Goal: Task Accomplishment & Management: Use online tool/utility

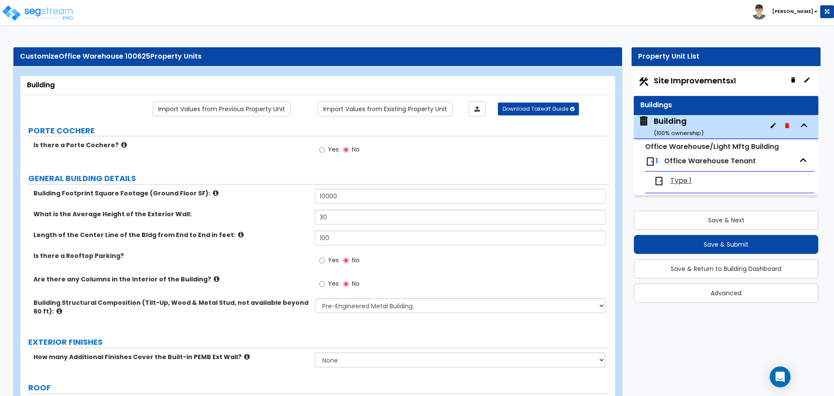
select select "1"
select select "3"
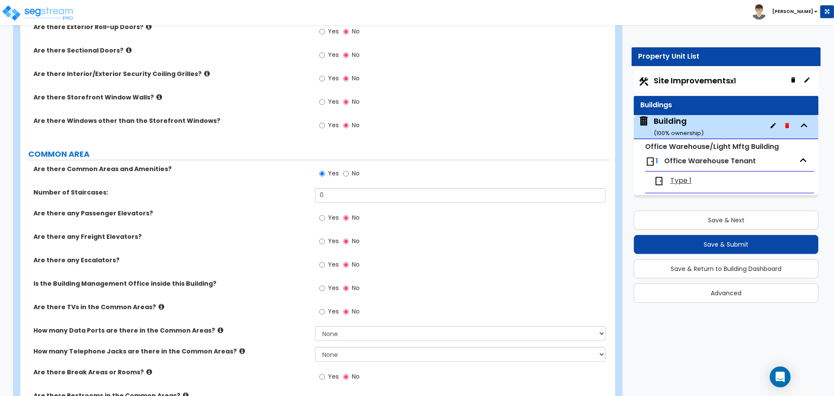
scroll to position [635, 0]
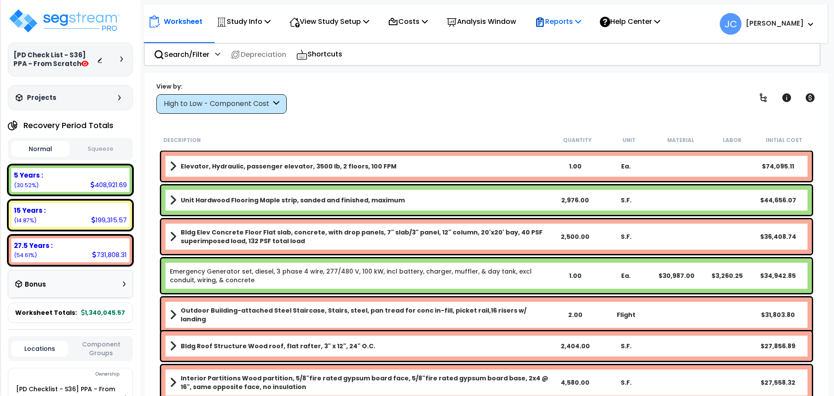
click at [566, 27] on div "Reports" at bounding box center [558, 21] width 46 height 20
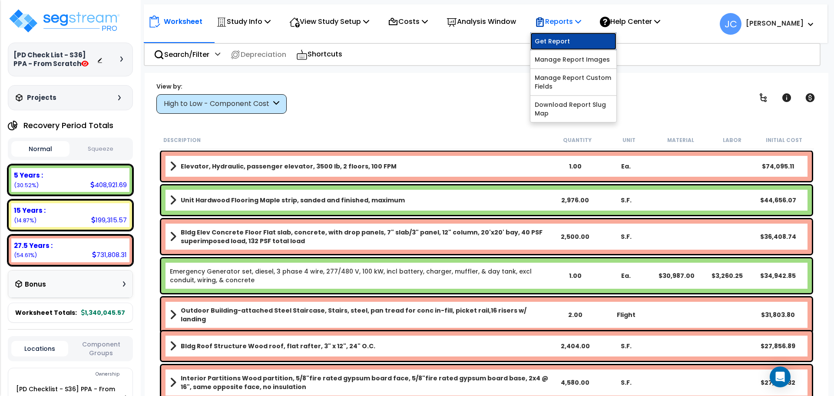
click at [562, 44] on link "Get Report" at bounding box center [573, 41] width 86 height 17
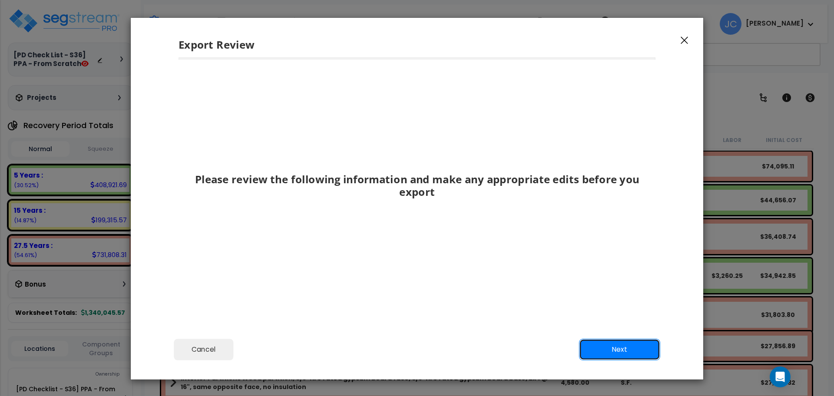
click at [615, 351] on button "Next" at bounding box center [619, 350] width 81 height 22
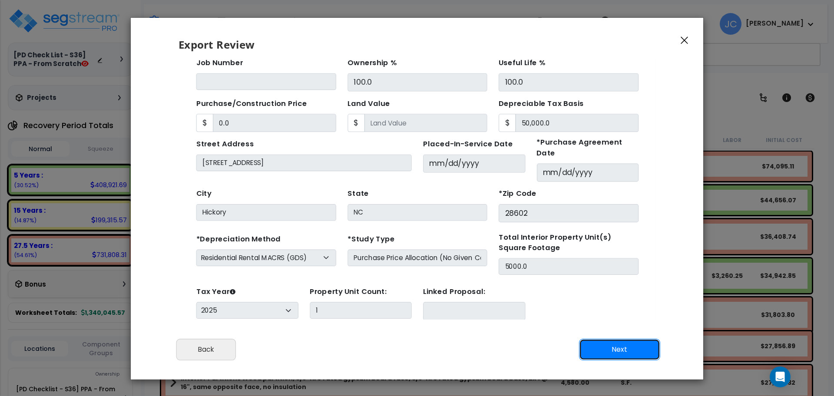
scroll to position [73, 0]
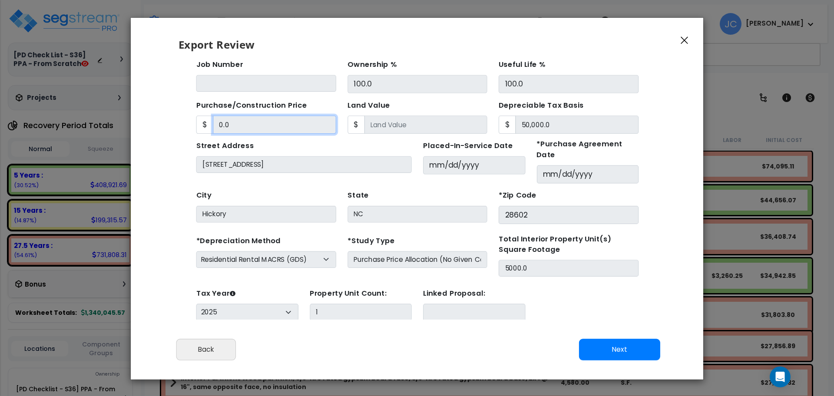
drag, startPoint x: 236, startPoint y: 117, endPoint x: 180, endPoint y: 102, distance: 58.5
click at [180, 102] on div "Back To Home Post Deployment Checklist - Sprint 36 > PPA - From Scratch > Updat…" at bounding box center [394, 141] width 433 height 356
drag, startPoint x: 240, startPoint y: 122, endPoint x: 182, endPoint y: 106, distance: 59.7
click at [181, 106] on div "Back To Home Post Deployment Checklist - Sprint 36 > PPA - From Scratch > Updat…" at bounding box center [394, 141] width 433 height 356
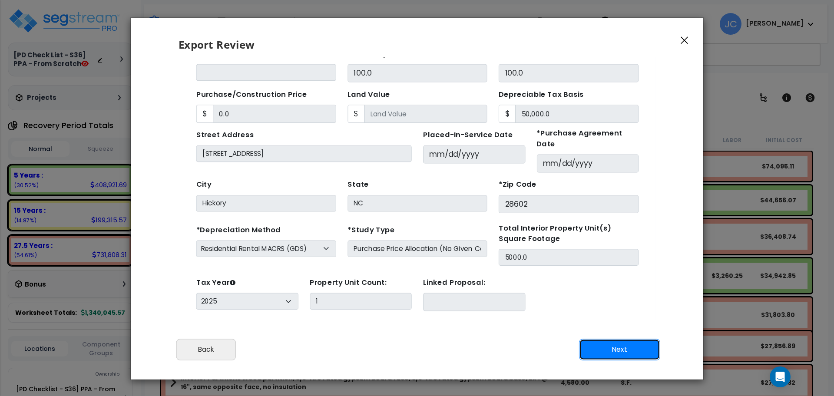
click at [601, 347] on button "Next" at bounding box center [619, 350] width 81 height 22
type input "0"
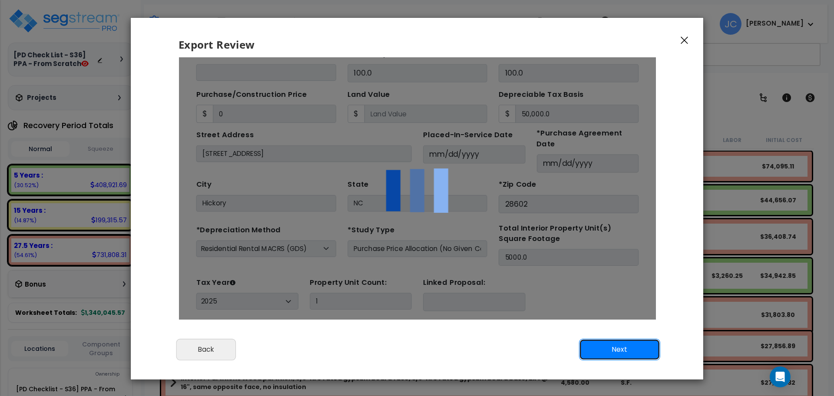
scroll to position [0, 0]
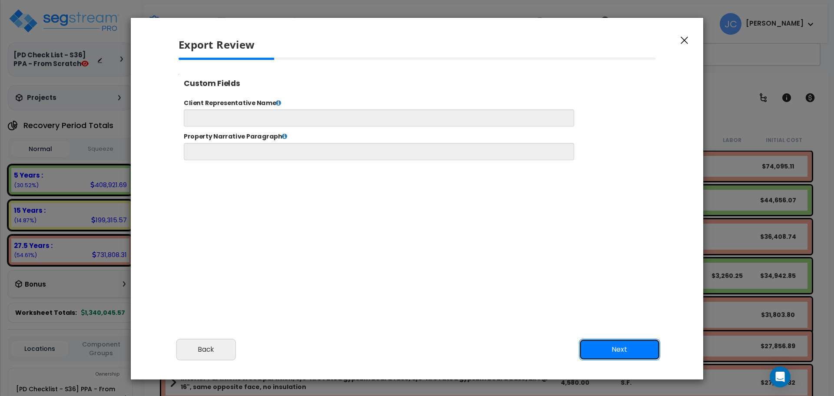
click at [605, 350] on button "Next" at bounding box center [619, 350] width 81 height 22
select select "2025"
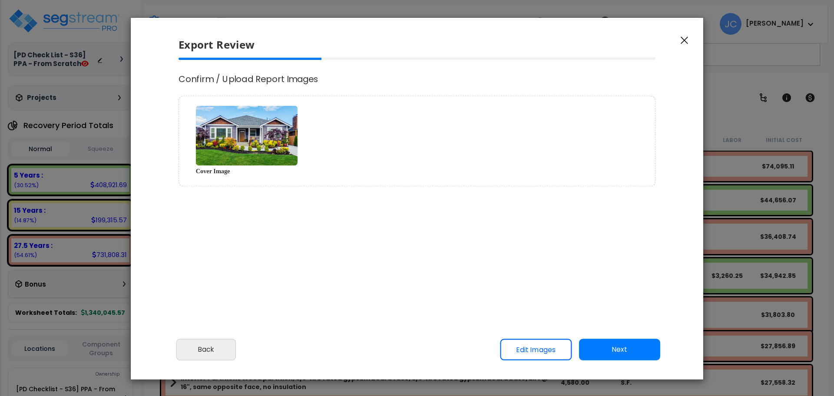
scroll to position [370, 21]
click at [596, 347] on button "Next" at bounding box center [619, 350] width 81 height 22
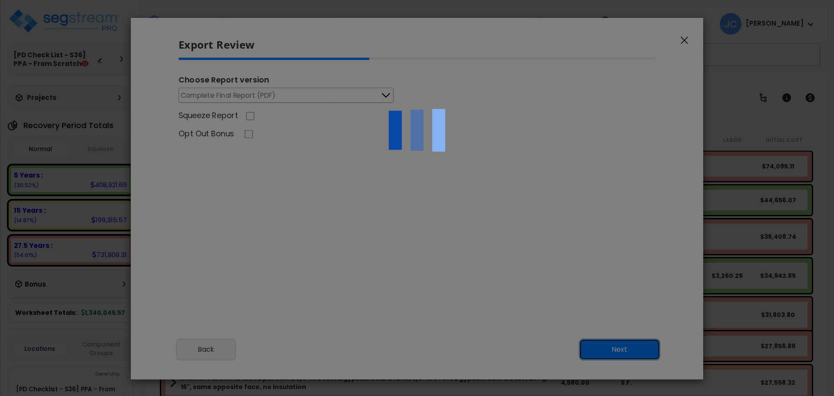
scroll to position [0, 0]
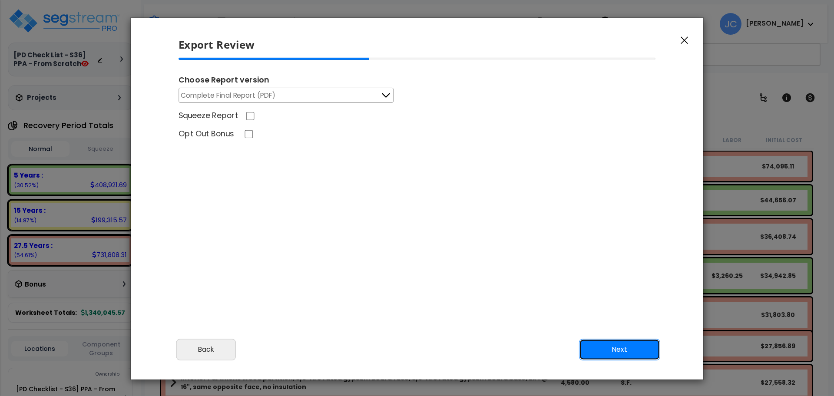
click at [617, 355] on button "Next" at bounding box center [619, 350] width 81 height 22
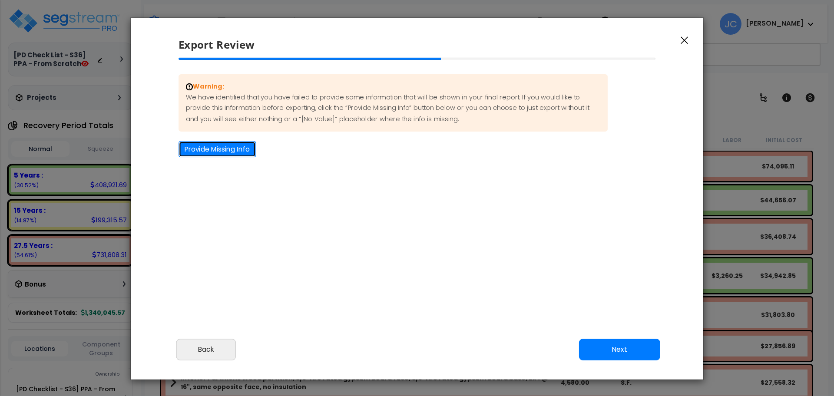
click at [218, 142] on button "Provide Missing Info" at bounding box center [216, 149] width 77 height 16
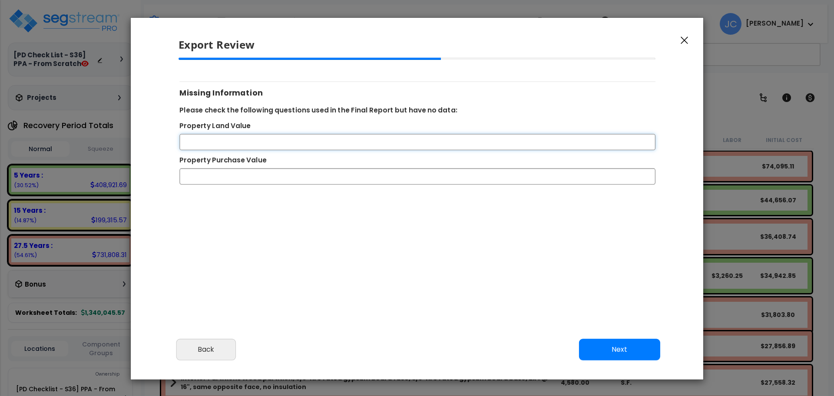
click at [257, 143] on input "Property Land Value" at bounding box center [417, 142] width 476 height 16
type input "1"
click at [201, 177] on input "1500000" at bounding box center [417, 177] width 476 height 16
type input "1500000"
click at [254, 140] on input "Property Land Value" at bounding box center [417, 142] width 476 height 16
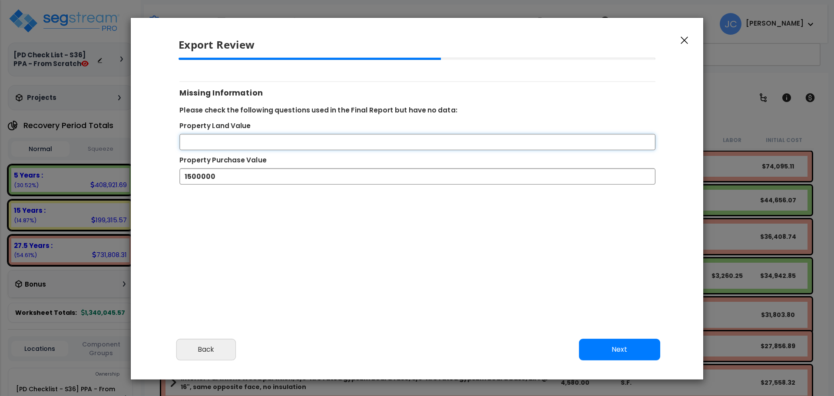
type input "0"
click at [639, 350] on button "Next" at bounding box center [619, 350] width 81 height 22
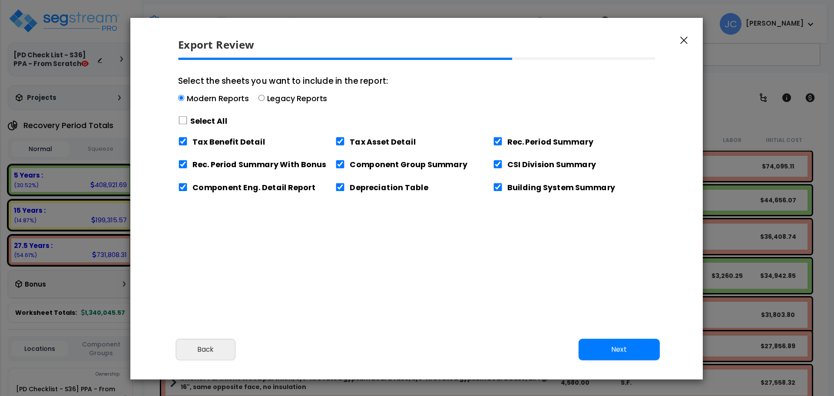
click at [205, 121] on label "Select All" at bounding box center [208, 121] width 37 height 11
click at [198, 115] on div "Select All" at bounding box center [283, 120] width 210 height 15
click at [216, 127] on div "Select All" at bounding box center [283, 120] width 210 height 15
click at [212, 122] on label "Select All" at bounding box center [208, 121] width 37 height 11
click at [188, 122] on input "Select the sheets you want to include in the report: Modern Reports Legacy Repo…" at bounding box center [183, 121] width 10 height 8
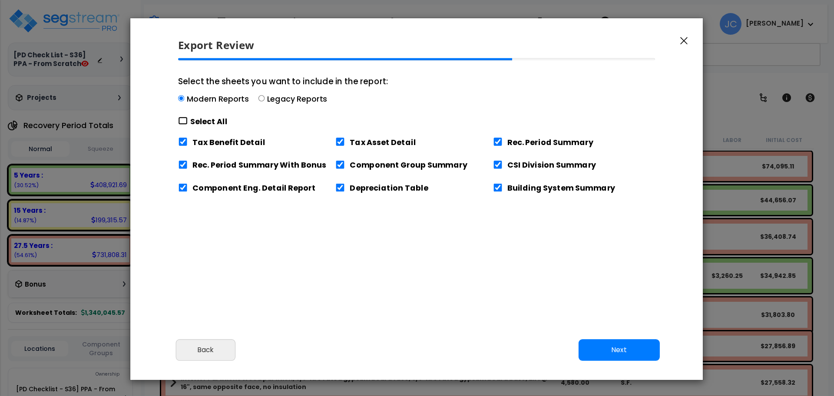
checkbox input "true"
click at [626, 342] on button "Next" at bounding box center [618, 350] width 81 height 22
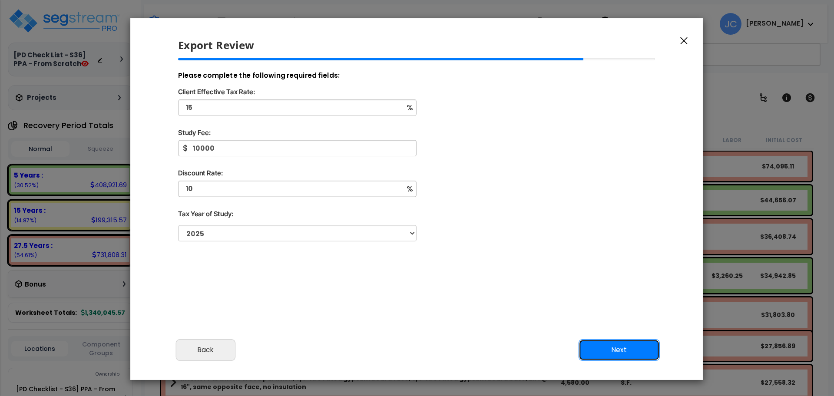
click at [607, 348] on button "Next" at bounding box center [618, 350] width 81 height 22
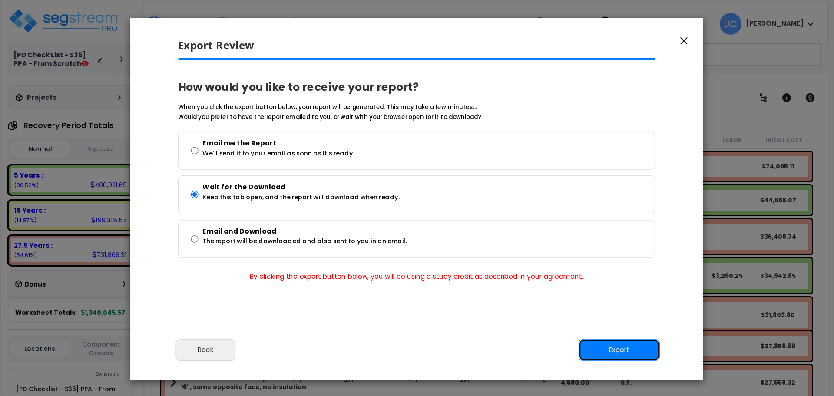
click at [615, 350] on button "Export" at bounding box center [618, 350] width 81 height 22
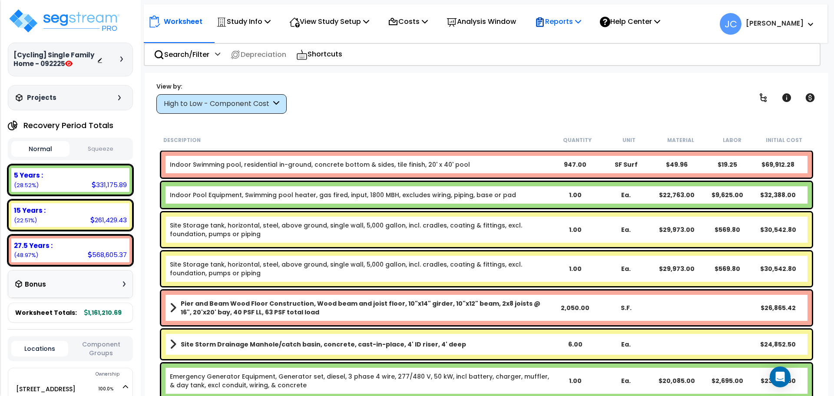
click at [568, 23] on p "Reports" at bounding box center [558, 22] width 46 height 12
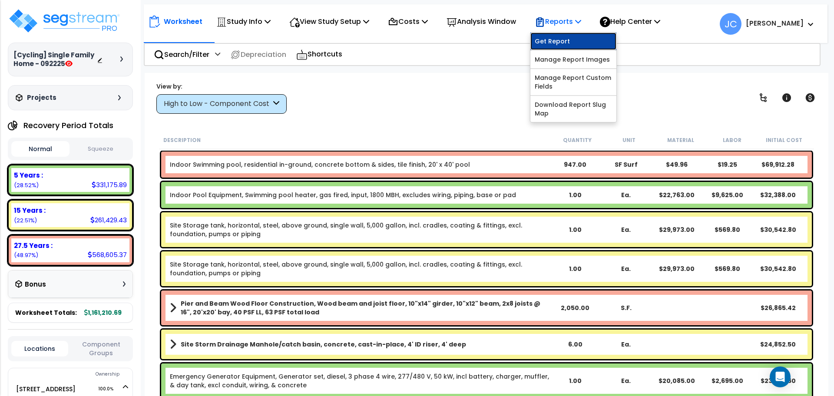
click at [568, 41] on link "Get Report" at bounding box center [573, 41] width 86 height 17
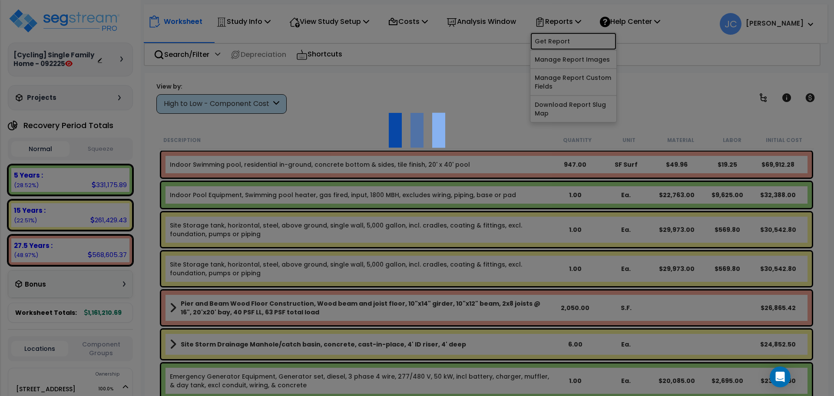
scroll to position [38, 0]
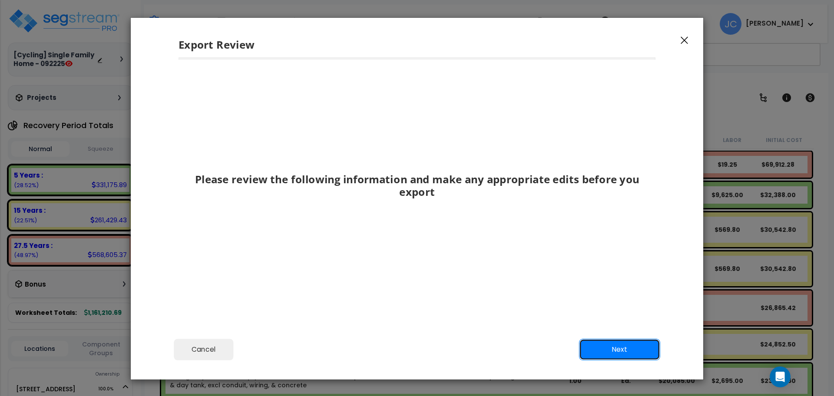
click at [624, 346] on button "Next" at bounding box center [619, 350] width 81 height 22
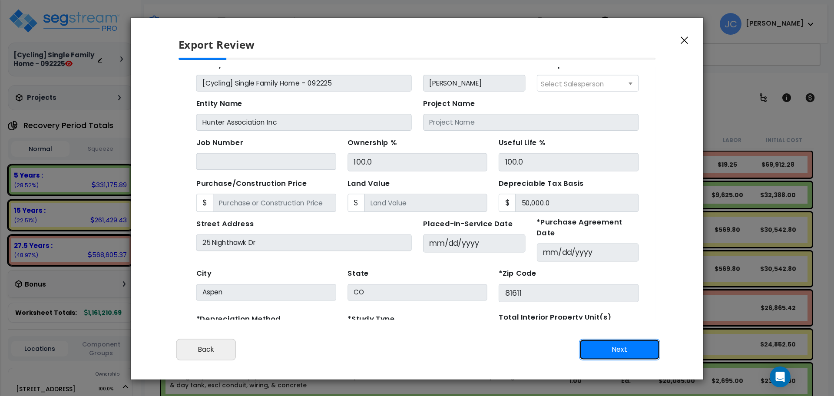
scroll to position [15, 0]
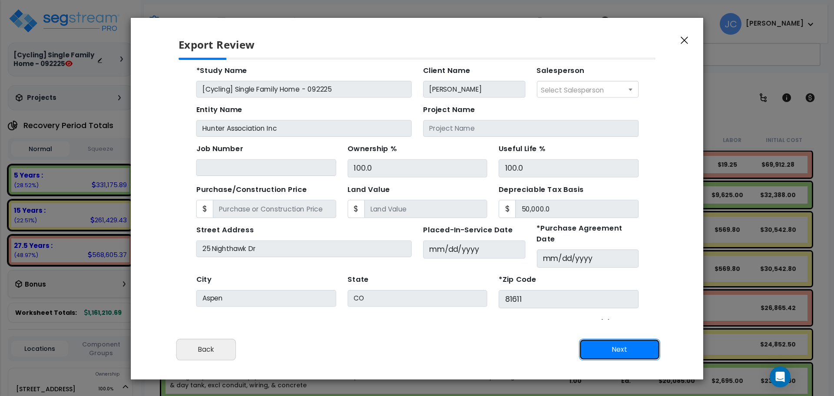
click at [604, 349] on button "Next" at bounding box center [619, 350] width 81 height 22
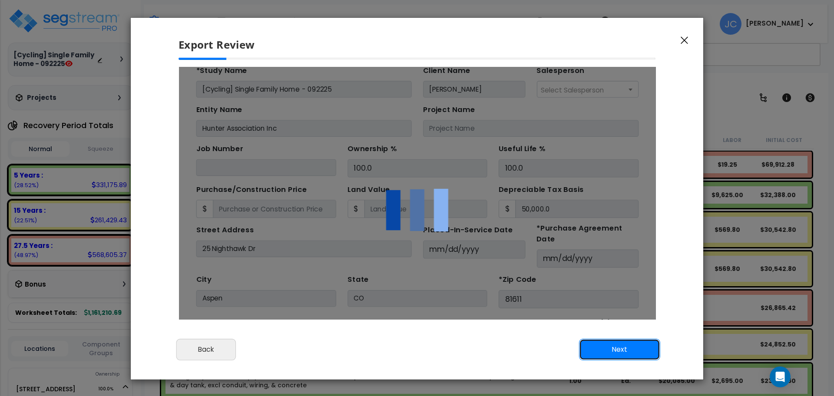
scroll to position [0, 0]
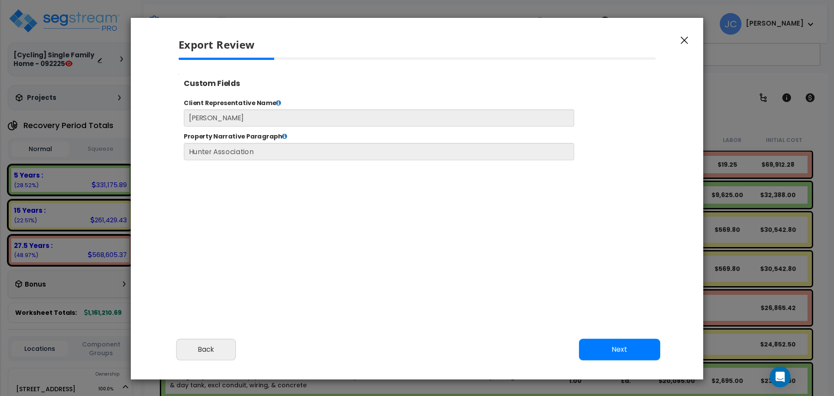
select select "2025"
click at [621, 349] on button "Next" at bounding box center [619, 350] width 81 height 22
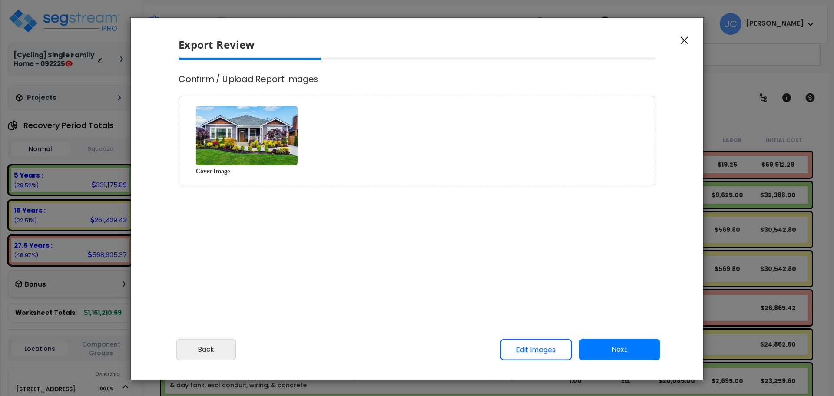
click at [629, 354] on button "Next" at bounding box center [619, 350] width 81 height 22
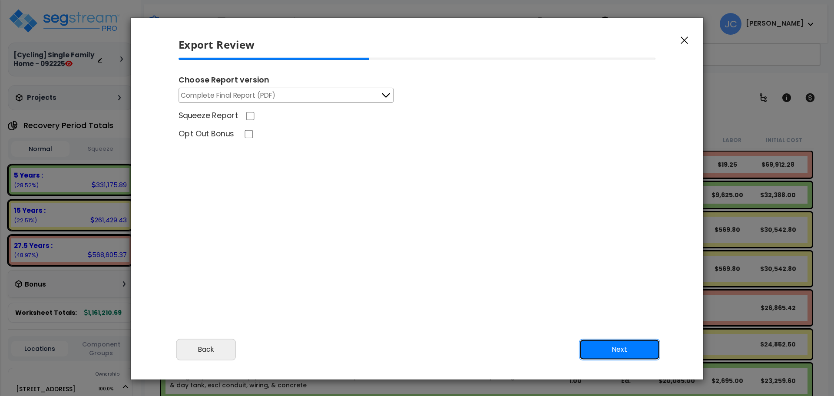
click at [606, 354] on button "Next" at bounding box center [619, 350] width 81 height 22
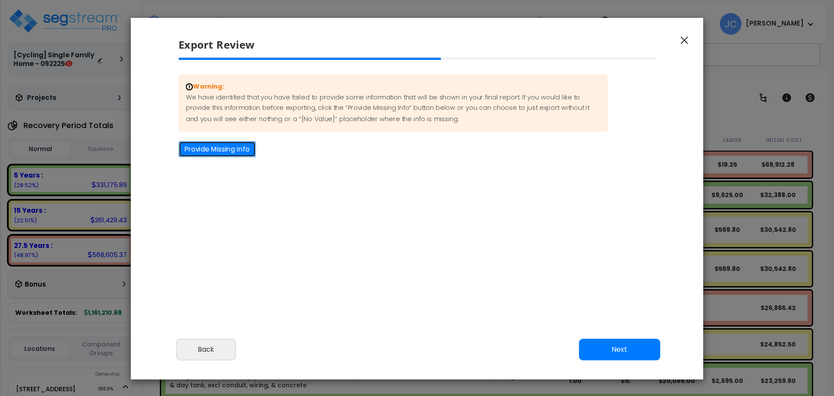
click at [236, 149] on button "Provide Missing Info" at bounding box center [216, 149] width 77 height 16
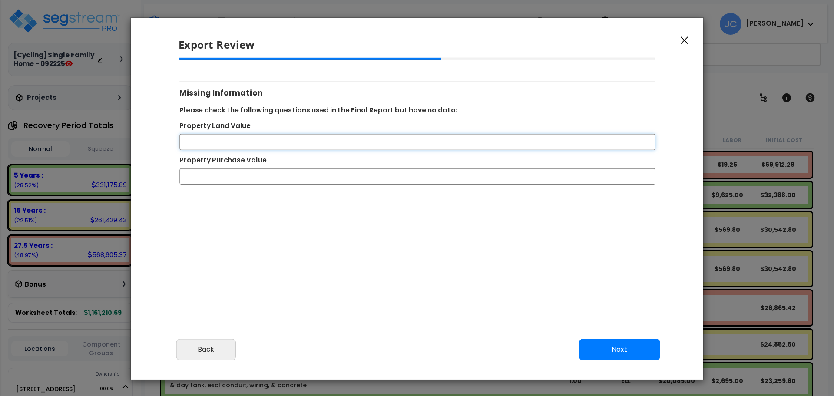
click at [249, 146] on input "Property Land Value" at bounding box center [417, 142] width 476 height 16
type input "0"
click at [200, 180] on input "1500000" at bounding box center [417, 177] width 476 height 16
type input "1500000"
click at [601, 342] on button "Next" at bounding box center [619, 350] width 81 height 22
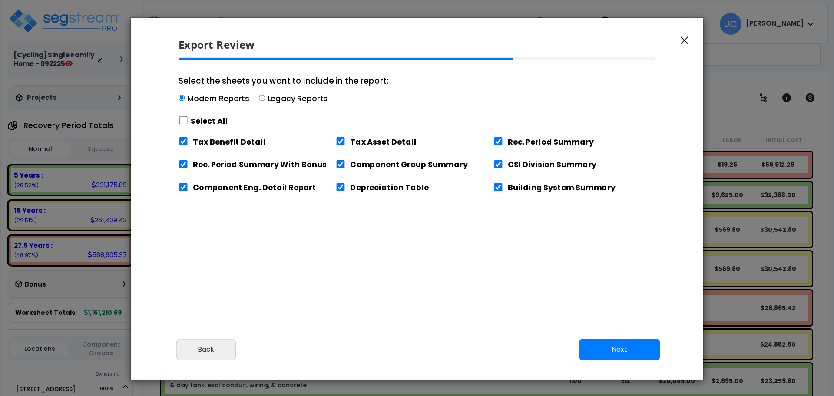
click at [207, 120] on label "Select All" at bounding box center [209, 121] width 37 height 11
click at [188, 120] on input "Select the sheets you want to include in the report: Modern Reports Legacy Repo…" at bounding box center [183, 120] width 10 height 8
checkbox input "true"
click at [633, 354] on button "Next" at bounding box center [619, 350] width 81 height 22
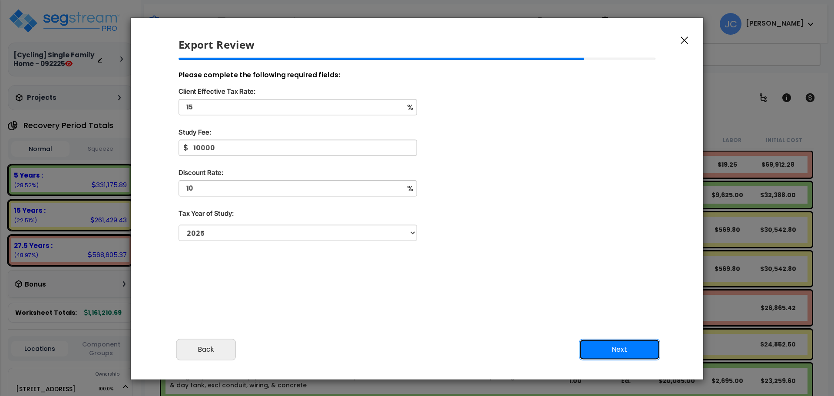
click at [624, 354] on button "Next" at bounding box center [619, 350] width 81 height 22
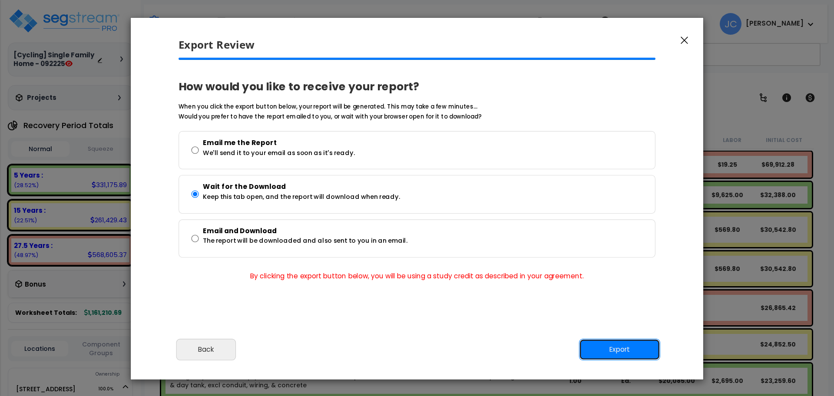
click at [625, 354] on button "Export" at bounding box center [619, 350] width 81 height 22
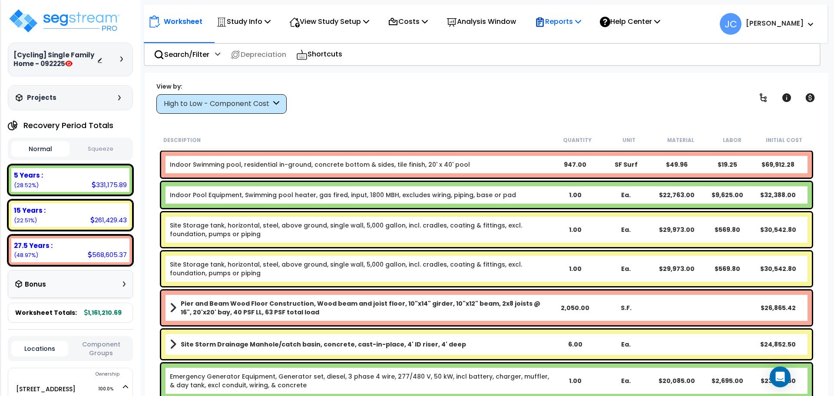
click at [581, 18] on p "Reports" at bounding box center [558, 22] width 46 height 12
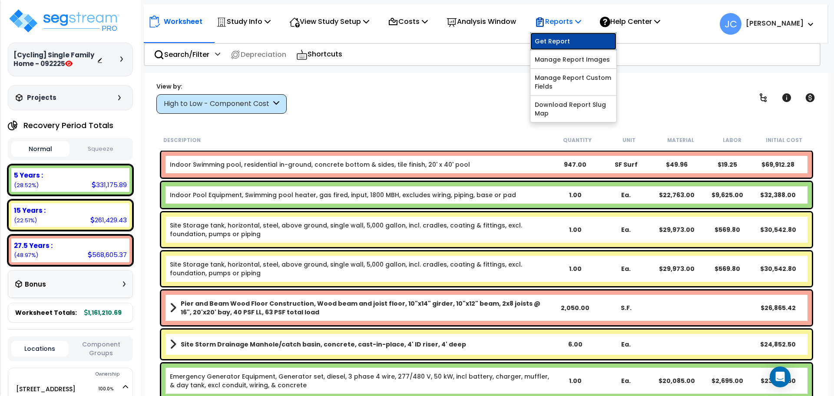
click at [568, 42] on link "Get Report" at bounding box center [573, 41] width 86 height 17
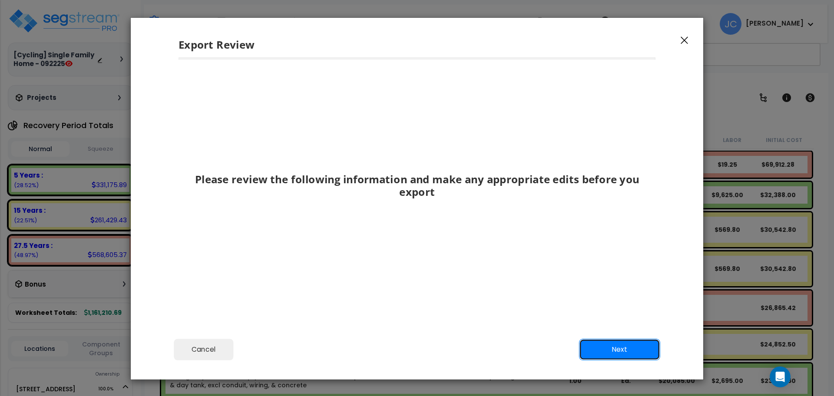
click at [599, 297] on button "Next" at bounding box center [619, 350] width 81 height 22
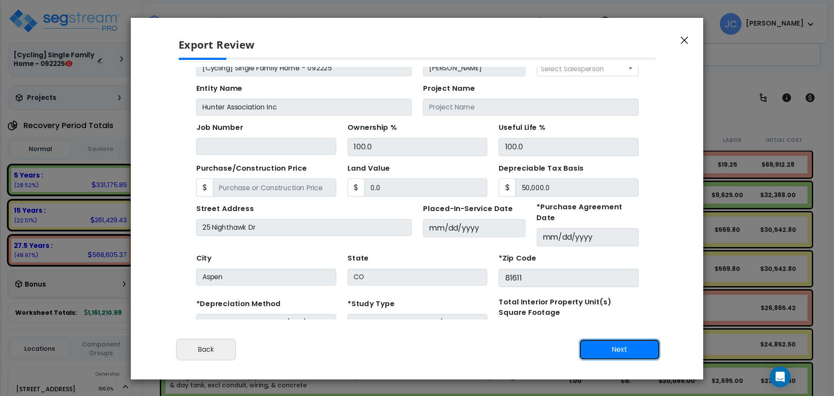
scroll to position [83, 0]
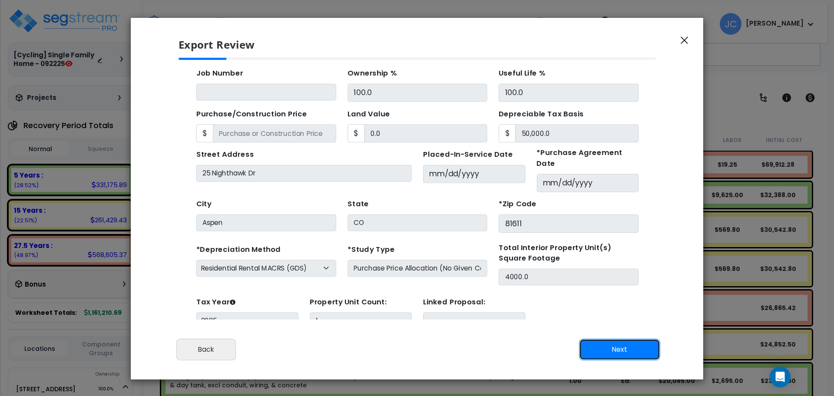
click at [625, 297] on button "Next" at bounding box center [619, 350] width 81 height 22
type input "0"
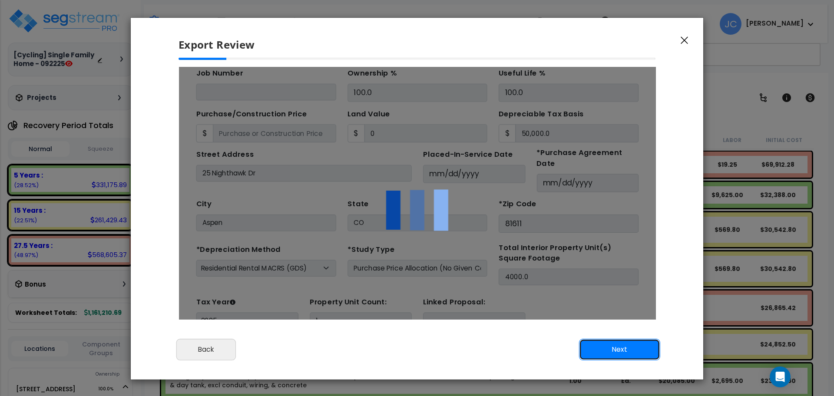
scroll to position [0, 0]
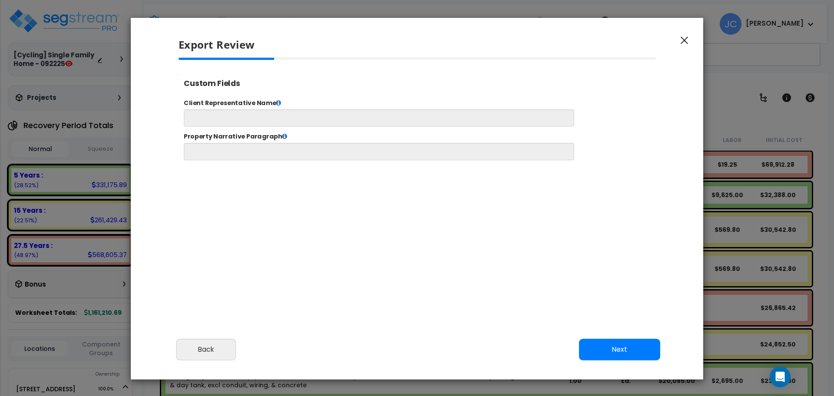
select select "2025"
click at [625, 41] on icon "button" at bounding box center [684, 40] width 7 height 8
click at [625, 41] on div "Export Review Please review the following information and make any appropriate …" at bounding box center [416, 198] width 573 height 363
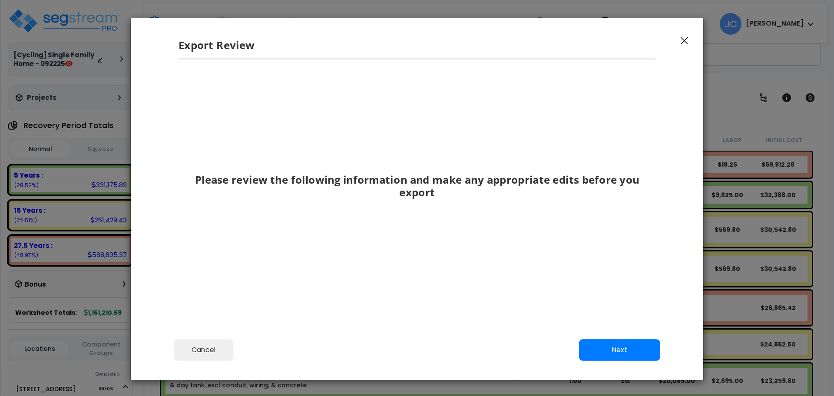
click at [625, 41] on button "button" at bounding box center [684, 40] width 13 height 10
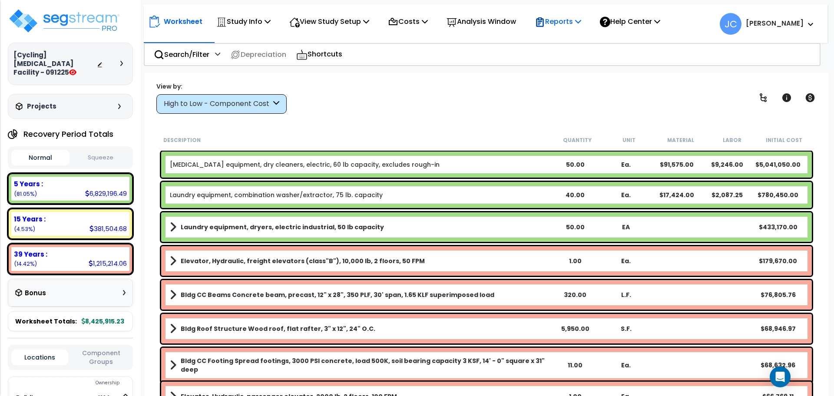
click at [560, 28] on div "Reports" at bounding box center [558, 21] width 46 height 20
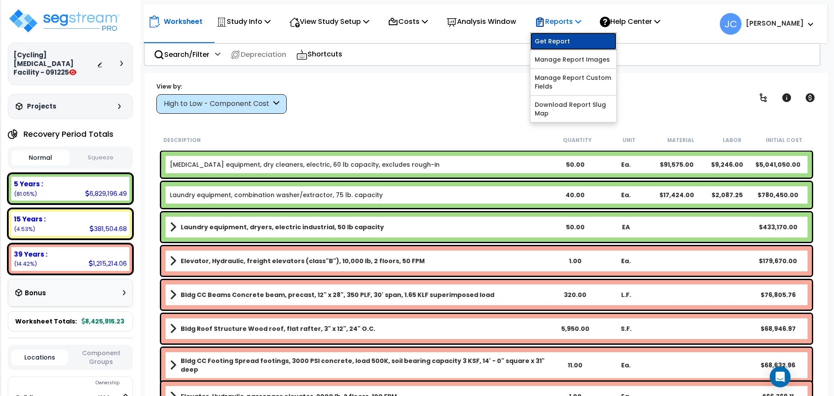
click at [562, 39] on link "Get Report" at bounding box center [573, 41] width 86 height 17
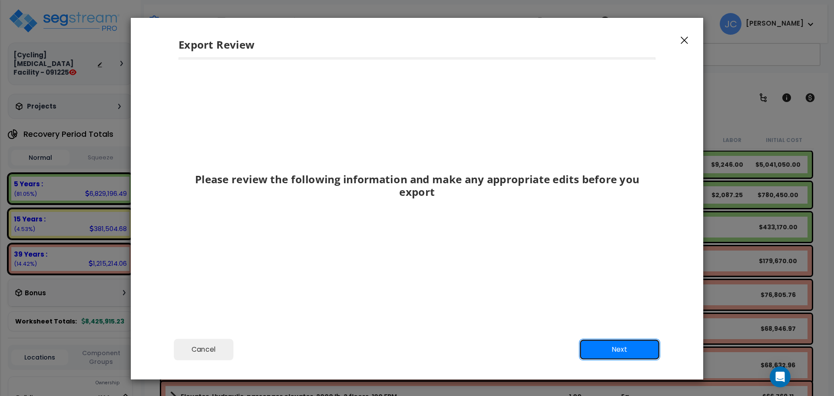
click at [622, 339] on button "Next" at bounding box center [619, 350] width 81 height 22
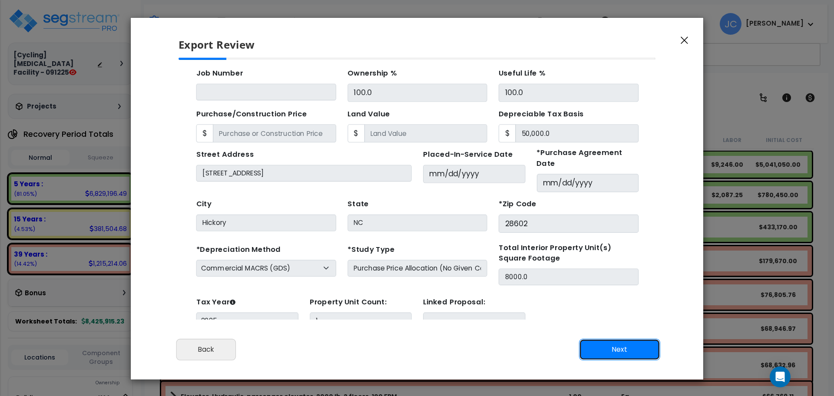
scroll to position [31, 0]
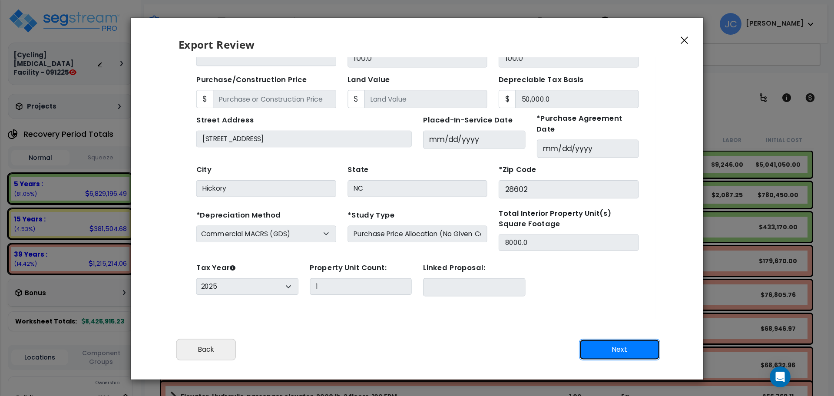
click at [622, 355] on button "Next" at bounding box center [619, 350] width 81 height 22
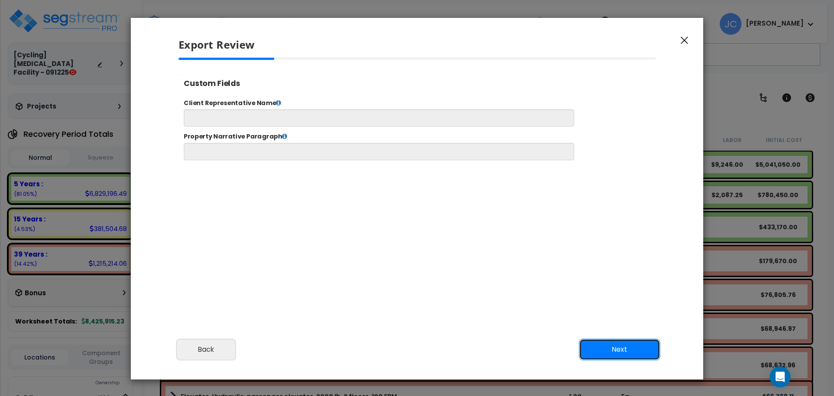
scroll to position [0, 0]
click at [613, 341] on button "Next" at bounding box center [619, 350] width 81 height 22
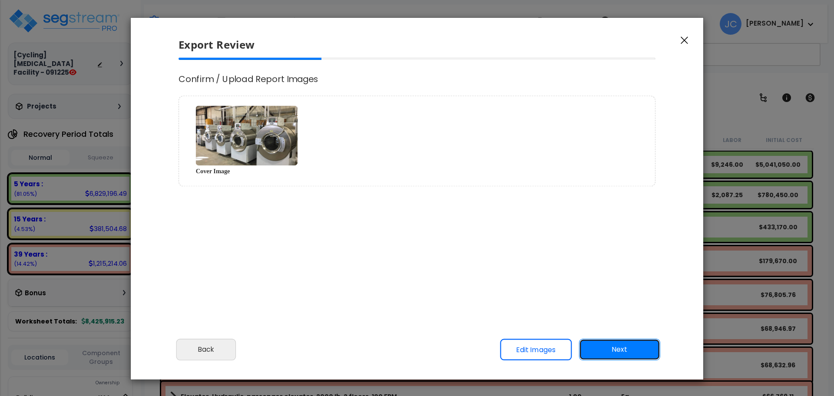
click at [610, 346] on button "Next" at bounding box center [619, 350] width 81 height 22
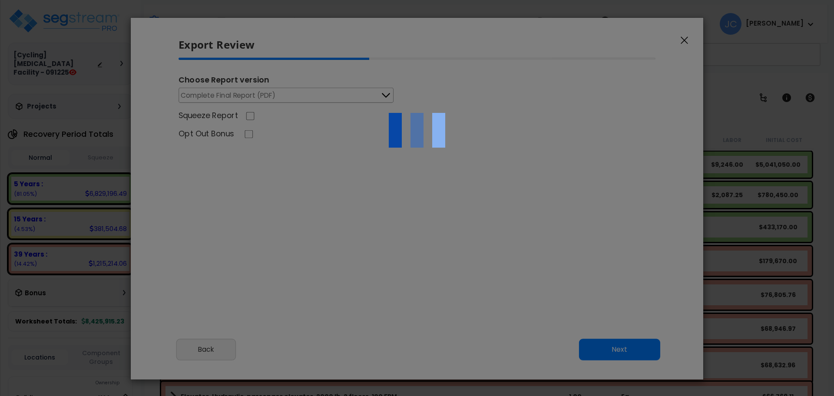
select select "2025"
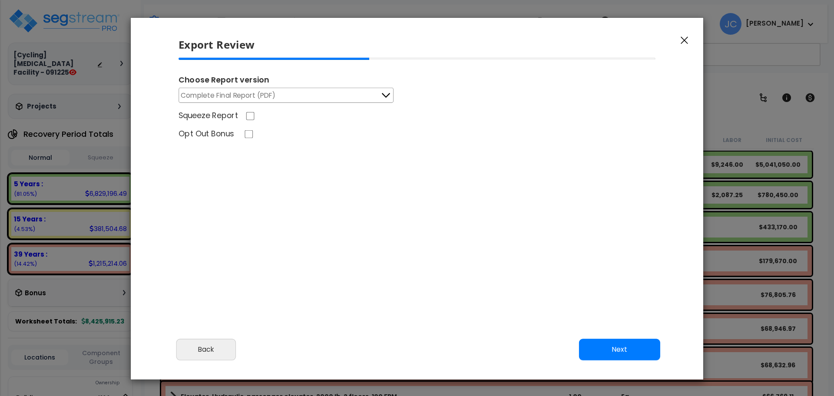
scroll to position [360, 21]
click at [614, 344] on button "Next" at bounding box center [619, 350] width 81 height 22
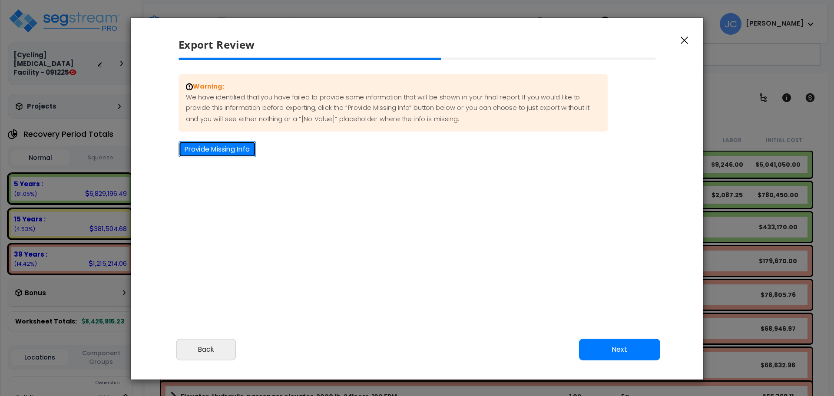
click at [211, 152] on button "Provide Missing Info" at bounding box center [216, 149] width 77 height 16
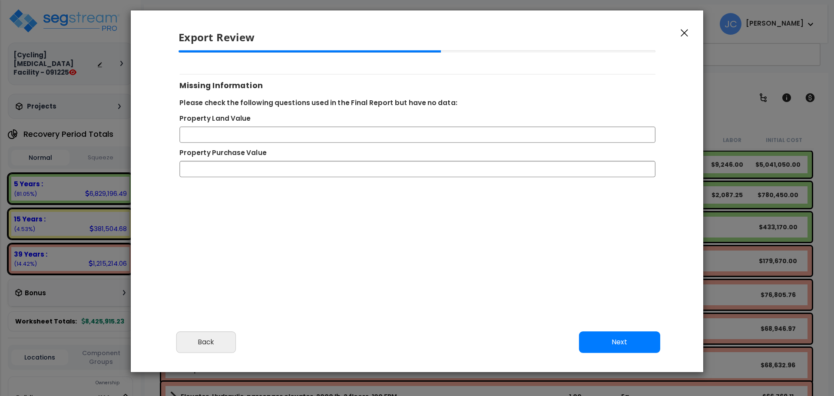
scroll to position [10, 0]
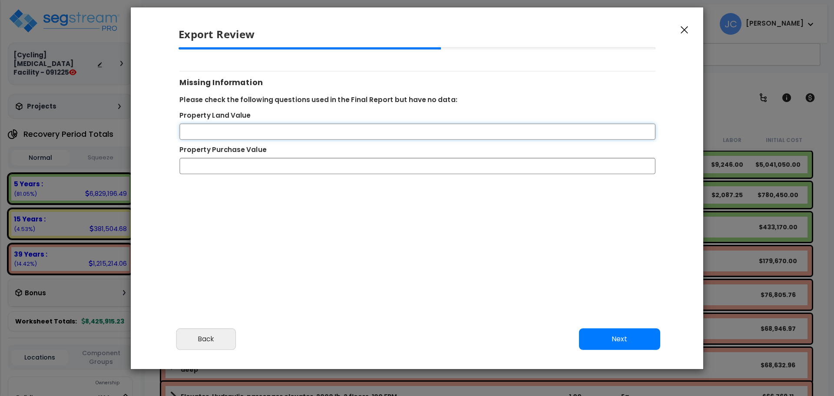
click at [249, 130] on input "Property Land Value" at bounding box center [417, 132] width 476 height 16
type input "0"
type input "8500000"
click at [605, 330] on button "Next" at bounding box center [619, 339] width 81 height 22
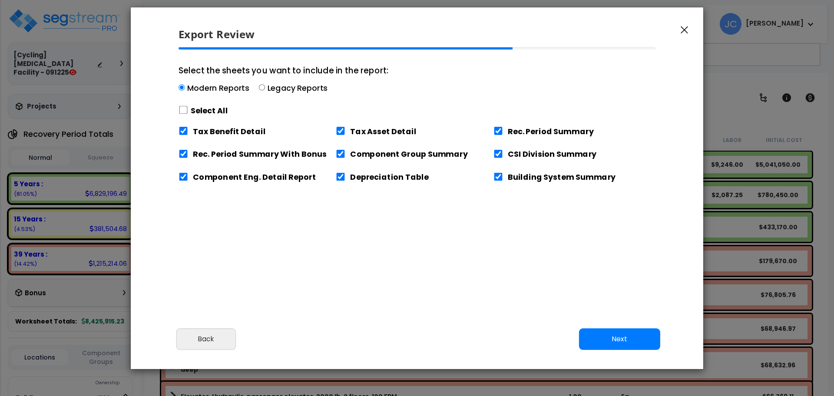
click at [201, 110] on label "Select All" at bounding box center [209, 110] width 37 height 11
click at [188, 110] on input "Select the sheets you want to include in the report: Modern Reports Legacy Repo…" at bounding box center [183, 110] width 10 height 8
checkbox input "true"
click at [628, 340] on button "Next" at bounding box center [619, 339] width 81 height 22
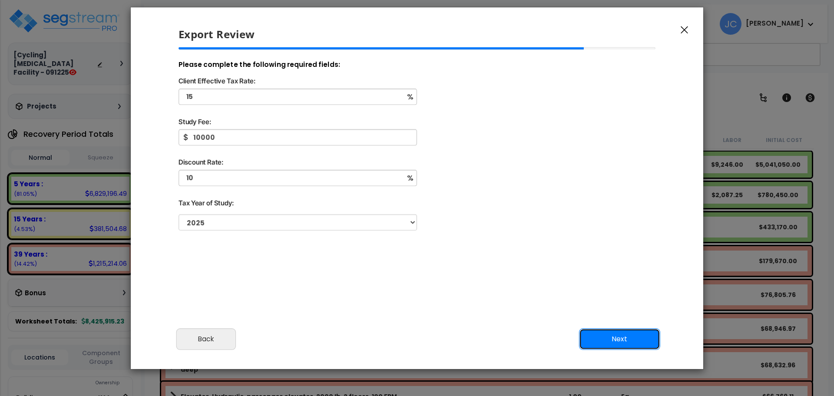
click at [608, 338] on button "Next" at bounding box center [619, 339] width 81 height 22
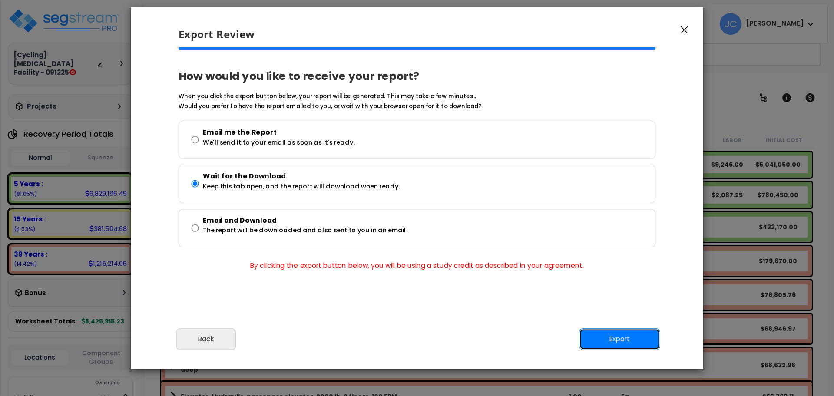
click at [606, 334] on button "Export" at bounding box center [619, 339] width 81 height 22
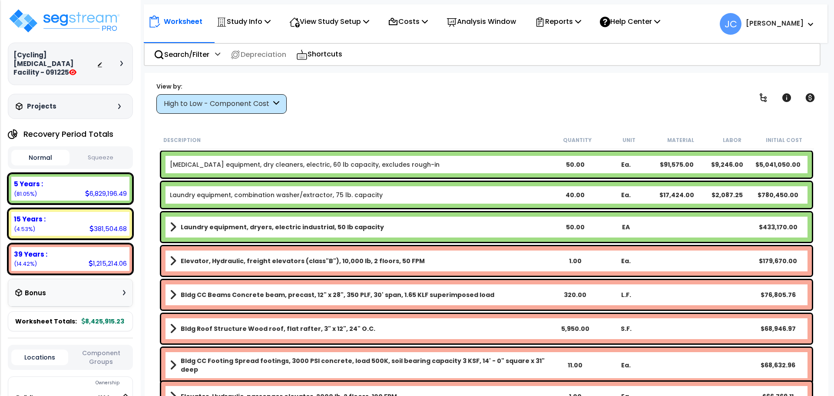
scroll to position [0, 0]
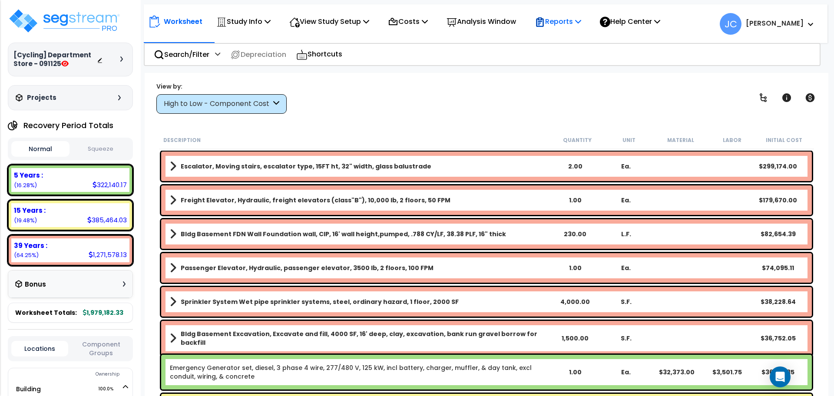
click at [563, 26] on p "Reports" at bounding box center [558, 22] width 46 height 12
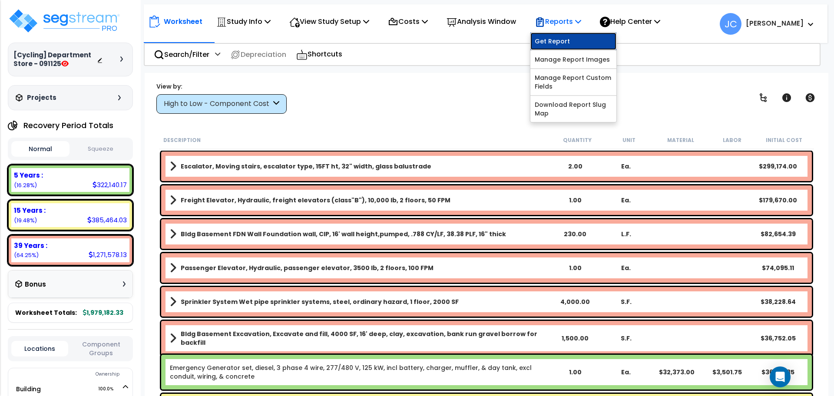
click at [562, 36] on link "Get Report" at bounding box center [573, 41] width 86 height 17
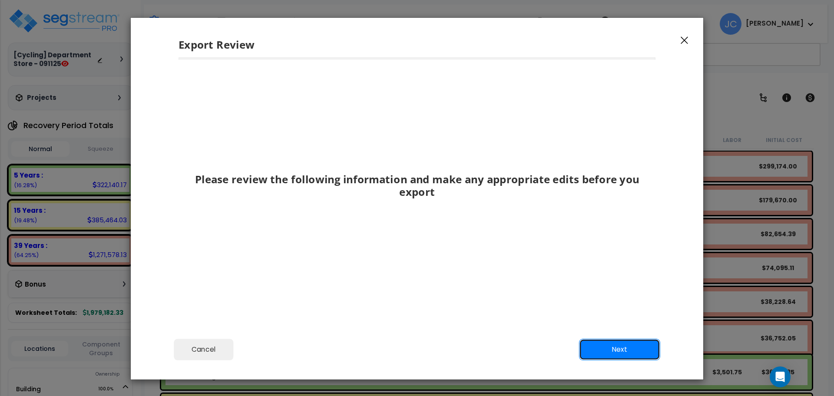
click at [620, 297] on button "Next" at bounding box center [619, 350] width 81 height 22
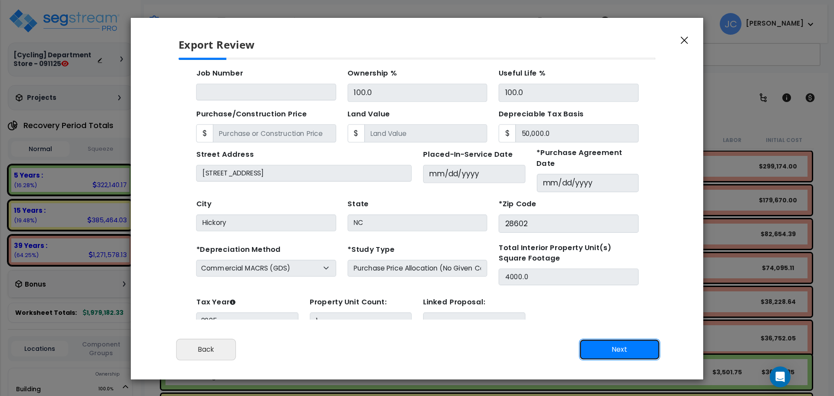
scroll to position [31, 0]
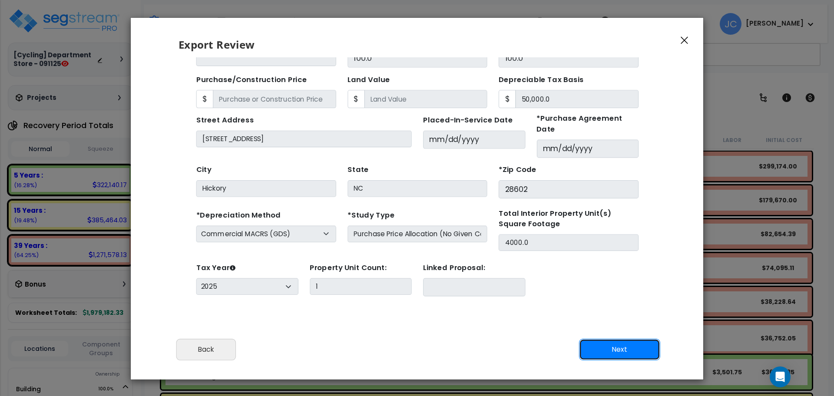
click at [625, 297] on button "Next" at bounding box center [619, 350] width 81 height 22
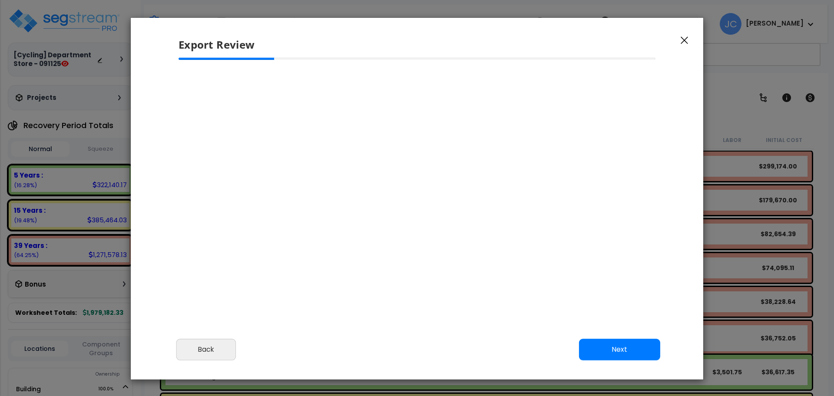
scroll to position [360, 21]
click at [218, 297] on button "Back" at bounding box center [205, 350] width 59 height 22
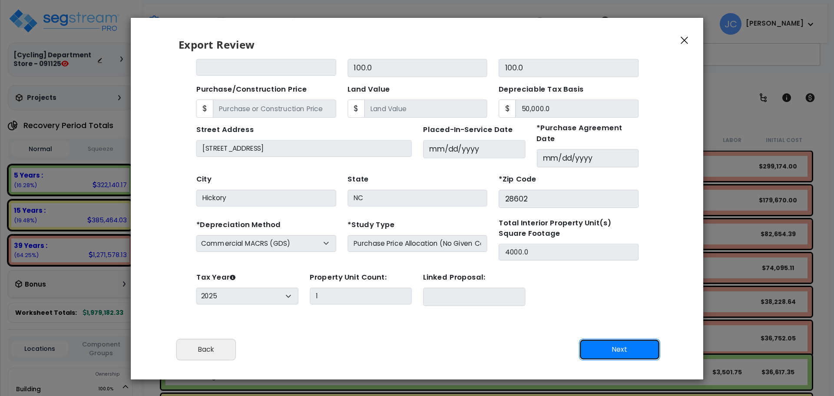
click at [605, 297] on button "Next" at bounding box center [619, 350] width 81 height 22
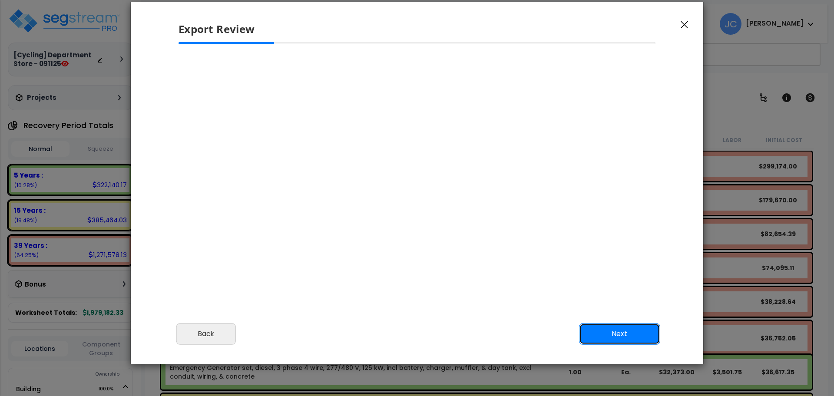
scroll to position [19, 0]
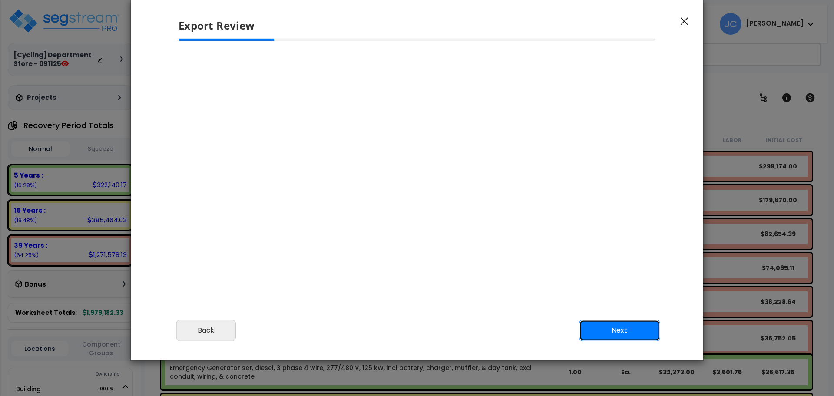
click at [615, 297] on button "Next" at bounding box center [619, 331] width 81 height 22
select select "2025"
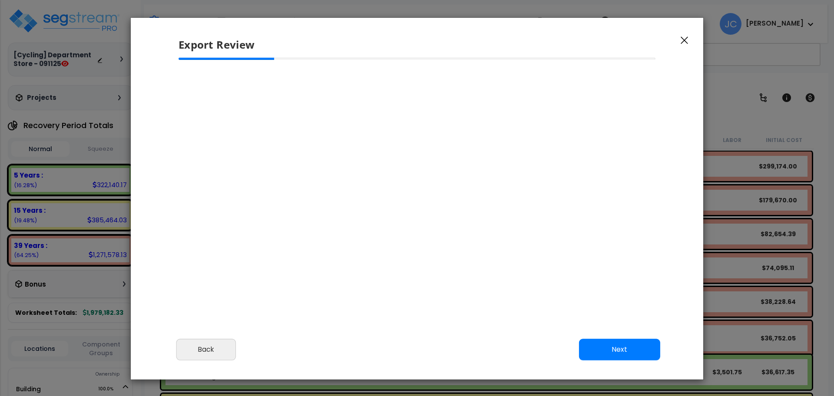
scroll to position [360, 21]
click at [625, 36] on button "button" at bounding box center [684, 40] width 13 height 10
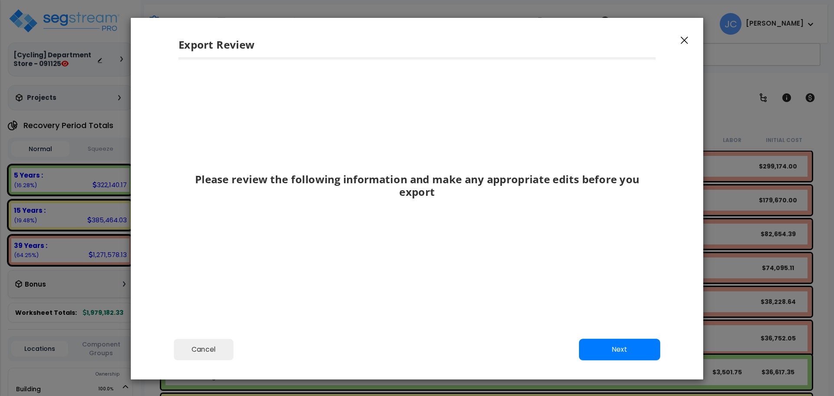
click at [625, 39] on icon "button" at bounding box center [684, 40] width 7 height 8
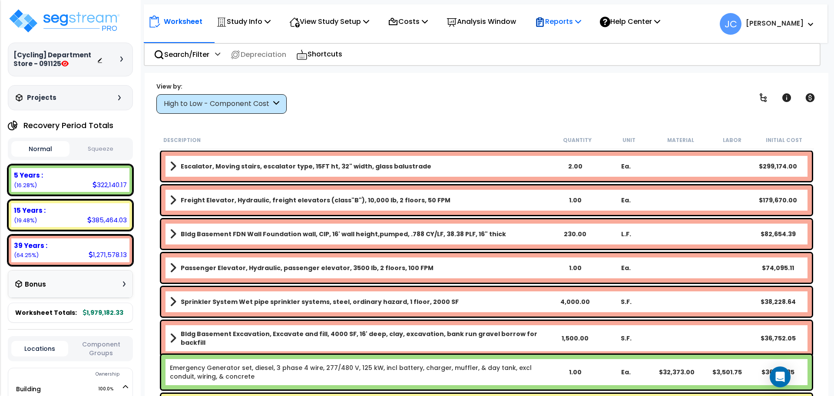
click at [569, 27] on p "Reports" at bounding box center [558, 22] width 46 height 12
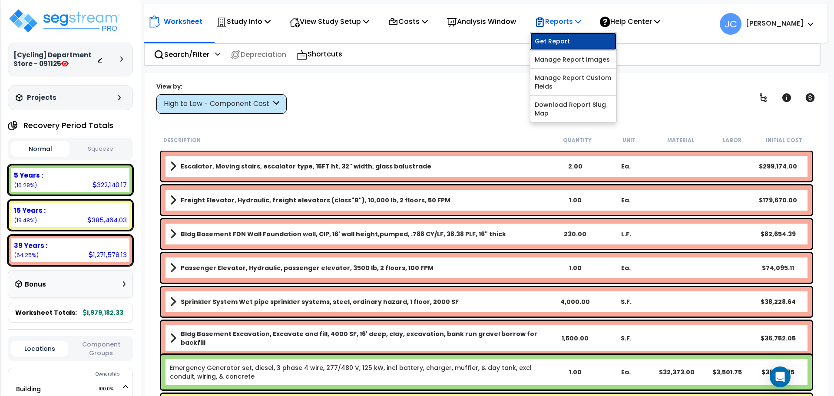
click at [570, 40] on link "Get Report" at bounding box center [573, 41] width 86 height 17
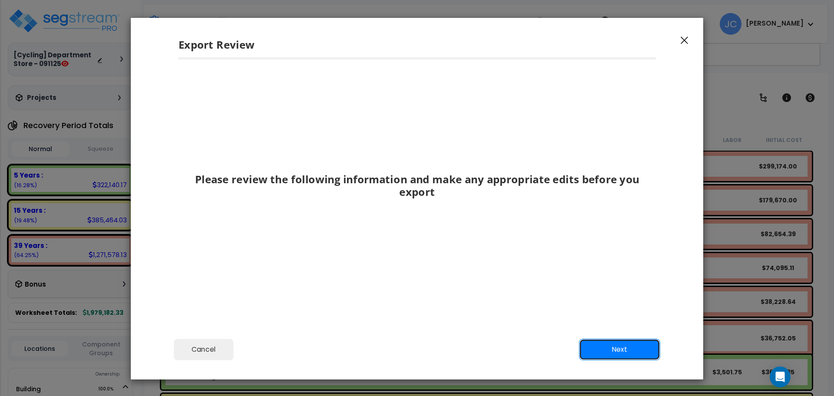
click at [626, 350] on button "Next" at bounding box center [619, 350] width 81 height 22
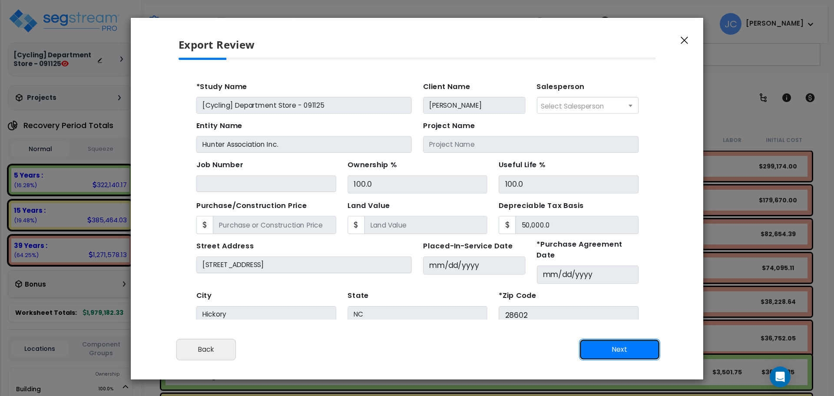
click at [629, 345] on button "Next" at bounding box center [619, 350] width 81 height 22
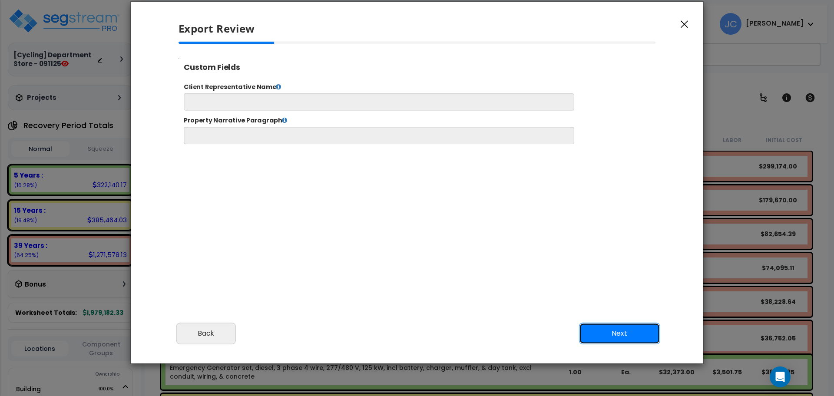
scroll to position [17, 0]
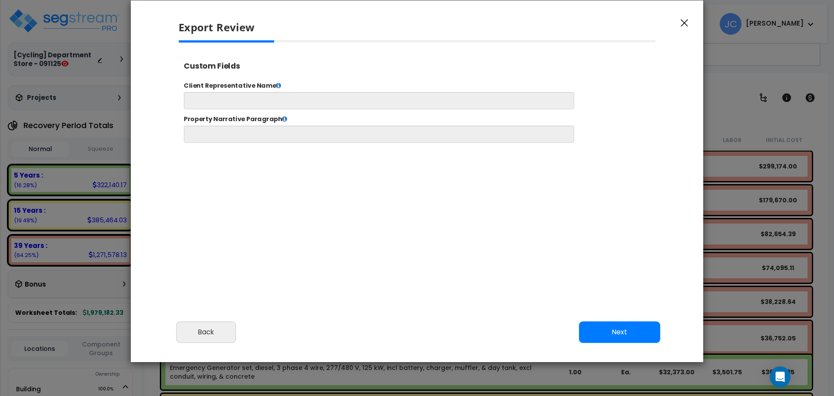
click at [657, 344] on div "Cancel Back Next Export Edit Images" at bounding box center [417, 338] width 572 height 47
click at [643, 334] on button "Next" at bounding box center [619, 332] width 81 height 22
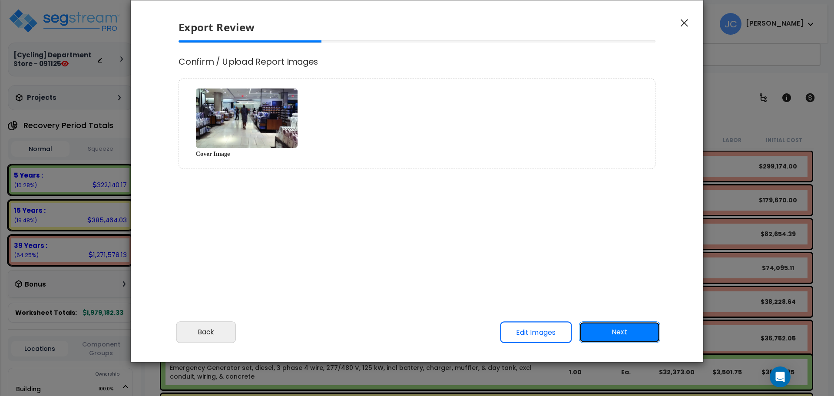
click at [630, 327] on button "Next" at bounding box center [619, 332] width 81 height 22
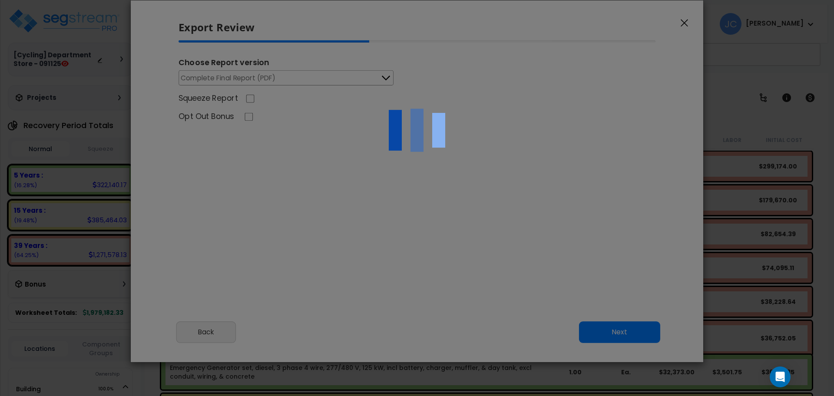
select select "2025"
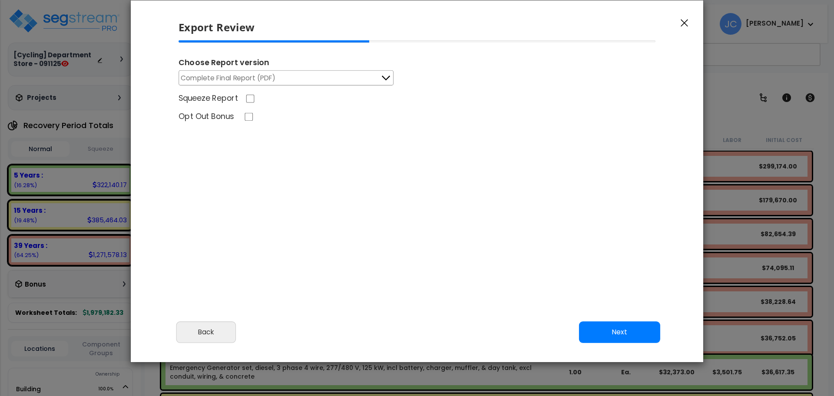
scroll to position [0, 0]
click at [605, 334] on button "Next" at bounding box center [619, 332] width 81 height 22
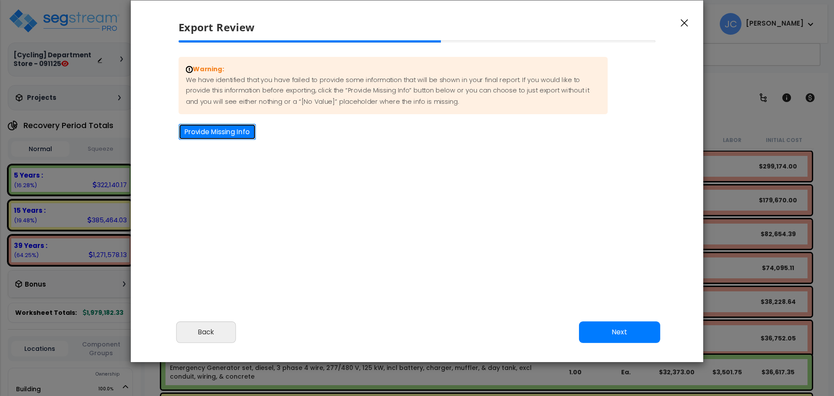
click at [236, 130] on button "Provide Missing Info" at bounding box center [216, 132] width 77 height 16
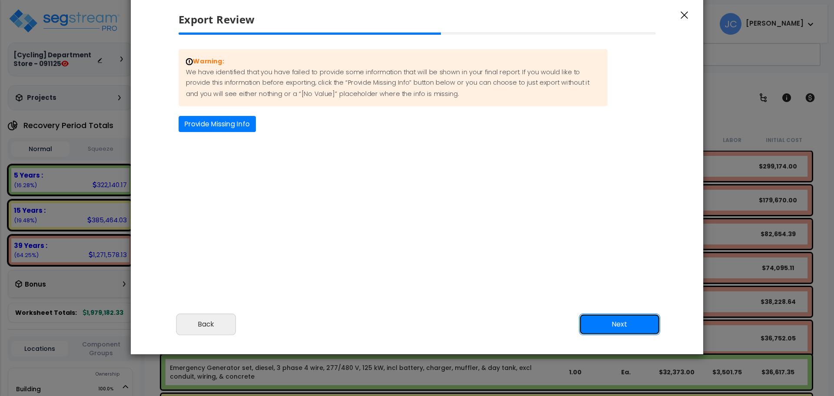
click at [599, 319] on button "Next" at bounding box center [619, 325] width 81 height 22
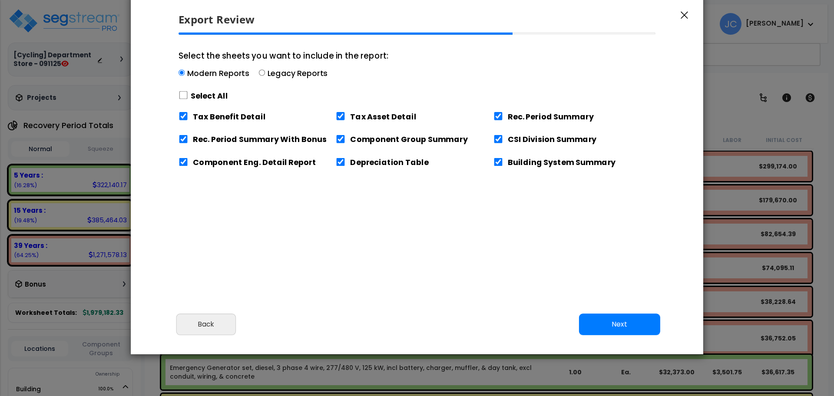
click at [214, 91] on label "Select All" at bounding box center [209, 95] width 37 height 11
click at [188, 91] on input "Select the sheets you want to include in the report: Modern Reports Legacy Repo…" at bounding box center [183, 95] width 10 height 8
checkbox input "true"
click at [611, 320] on button "Next" at bounding box center [619, 325] width 81 height 22
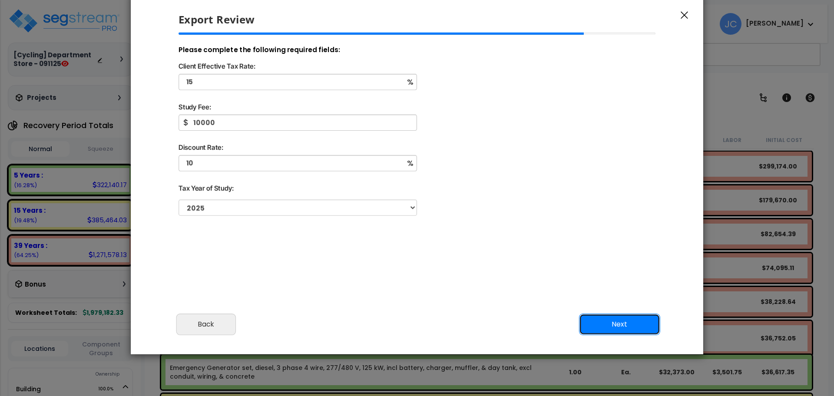
click at [617, 329] on button "Next" at bounding box center [619, 325] width 81 height 22
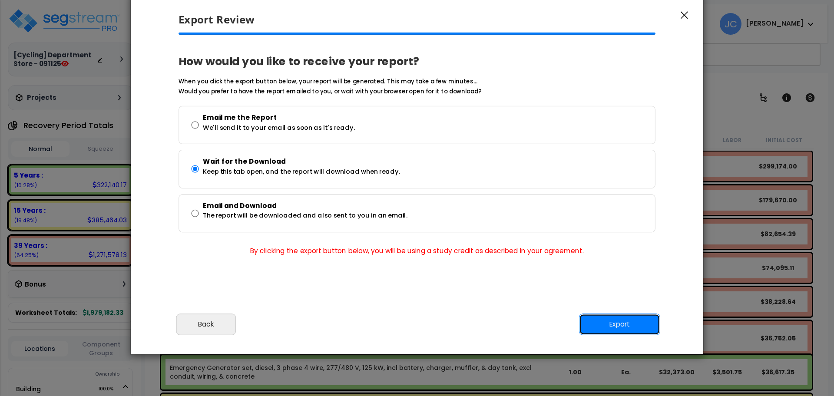
click at [612, 324] on button "Export" at bounding box center [619, 325] width 81 height 22
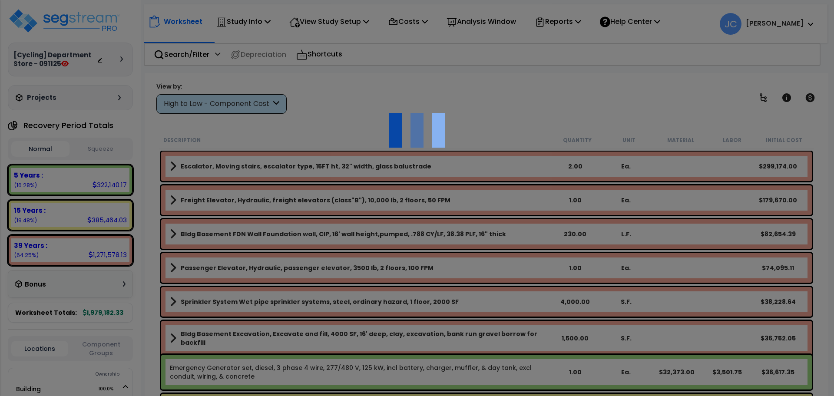
scroll to position [38, 0]
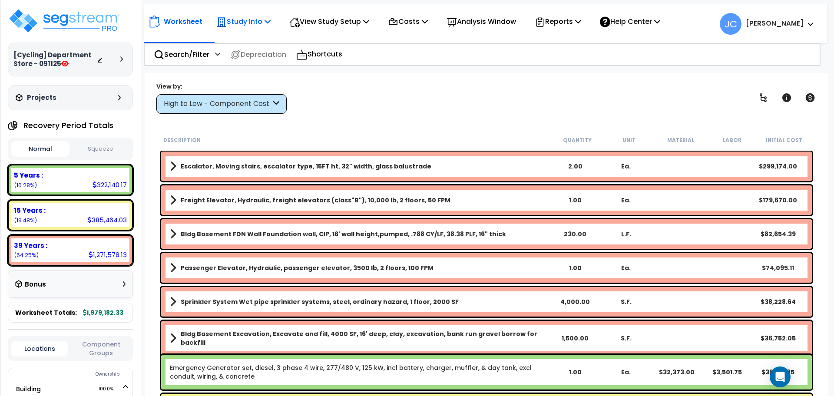
click at [249, 23] on p "Study Info" at bounding box center [243, 22] width 54 height 12
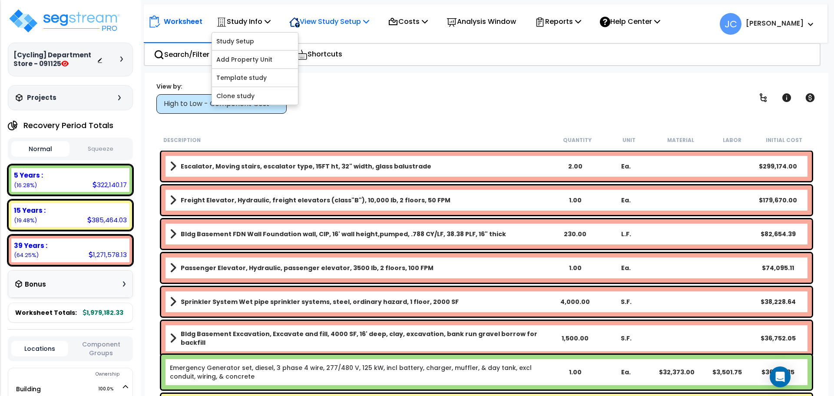
click at [311, 23] on p "View Study Setup" at bounding box center [329, 22] width 80 height 12
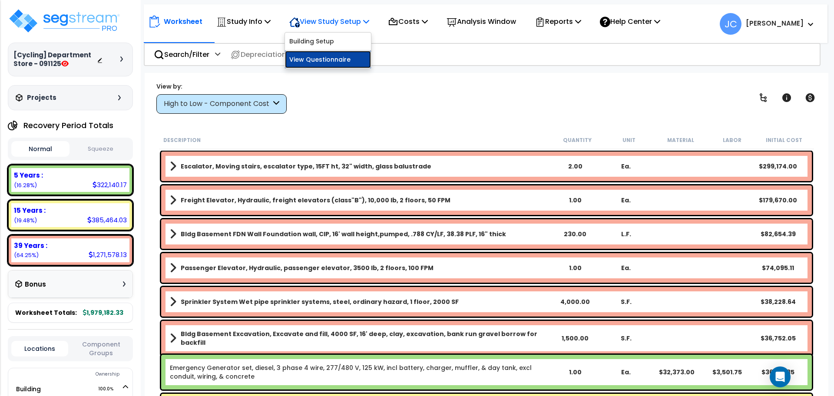
click at [311, 63] on link "View Questionnaire" at bounding box center [328, 59] width 86 height 17
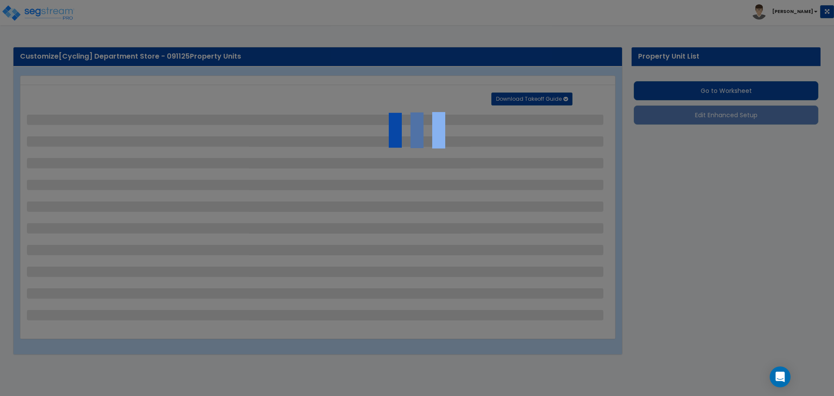
select select "2"
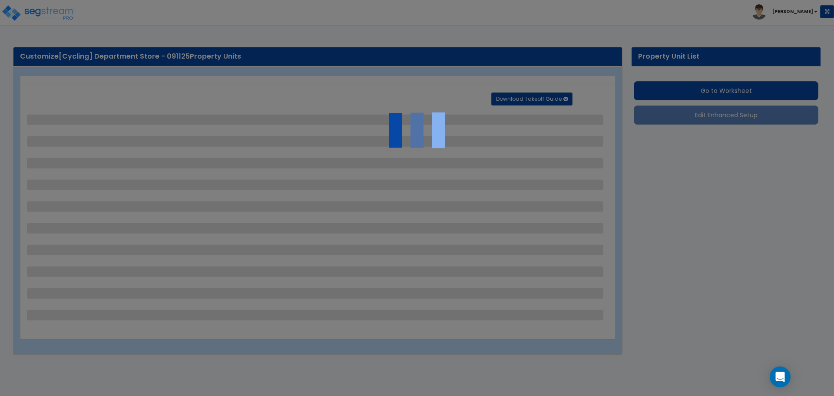
select select "2"
select select "1"
select select "2"
select select "1"
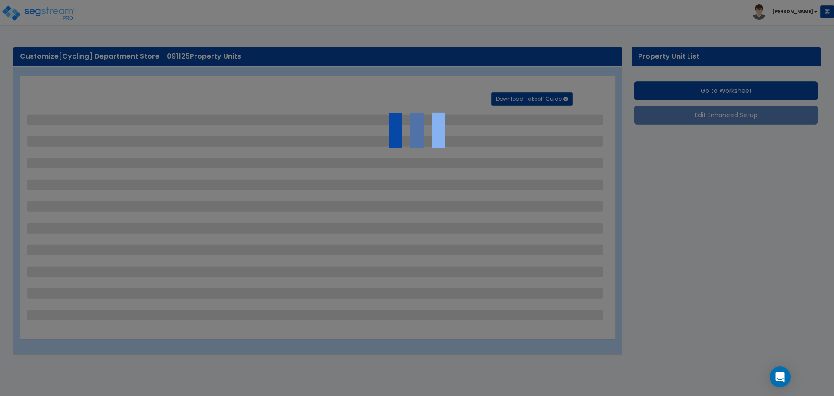
select select "1"
select select "2"
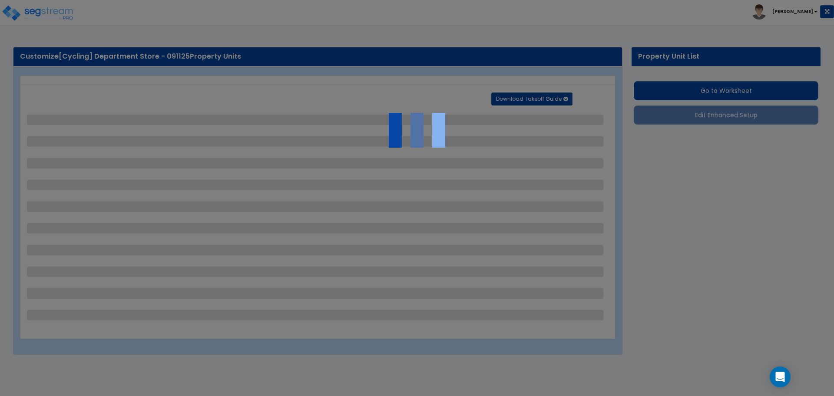
select select "2"
select select "1"
select select "10"
select select "1"
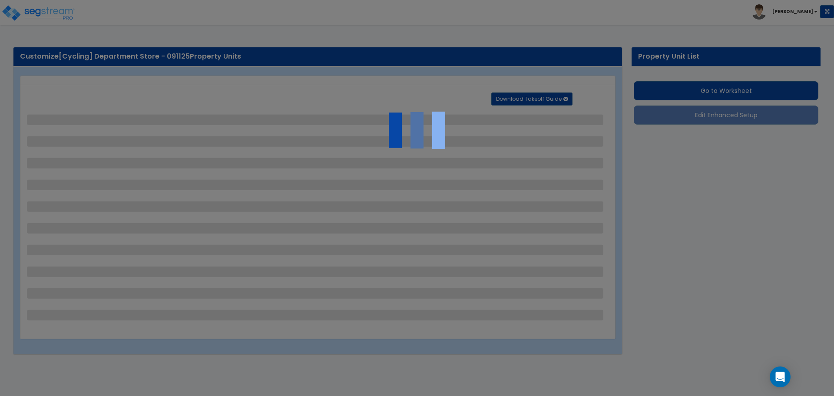
select select "1"
select select "3"
select select "2"
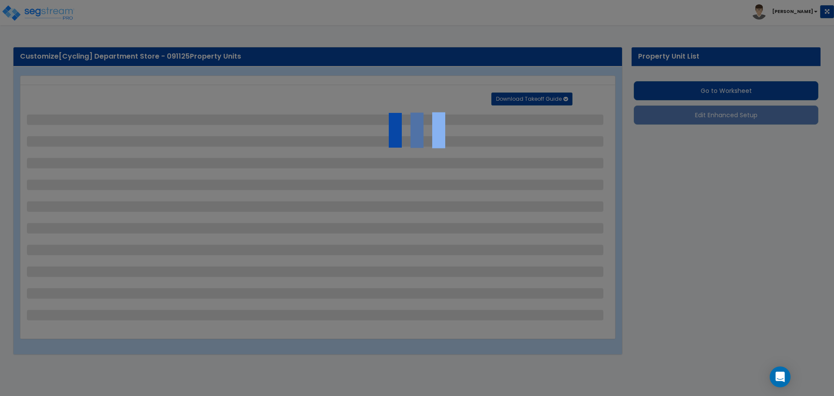
select select "4"
select select "1"
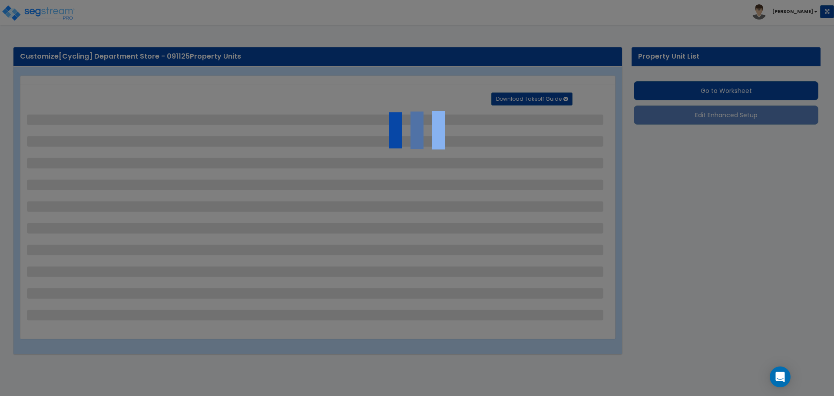
select select "6"
select select "2"
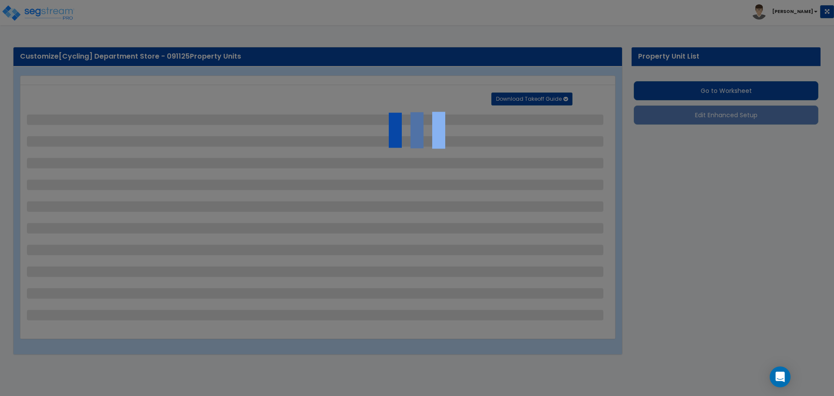
select select "2"
select select "1"
select select "2"
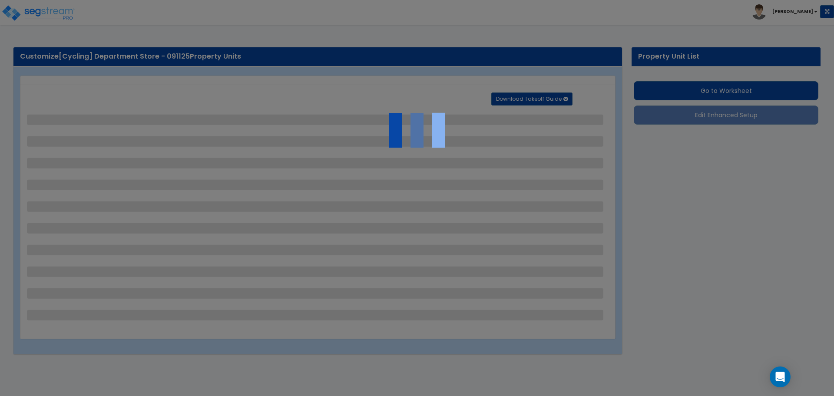
select select "1"
select select "8"
select select "2"
select select "4"
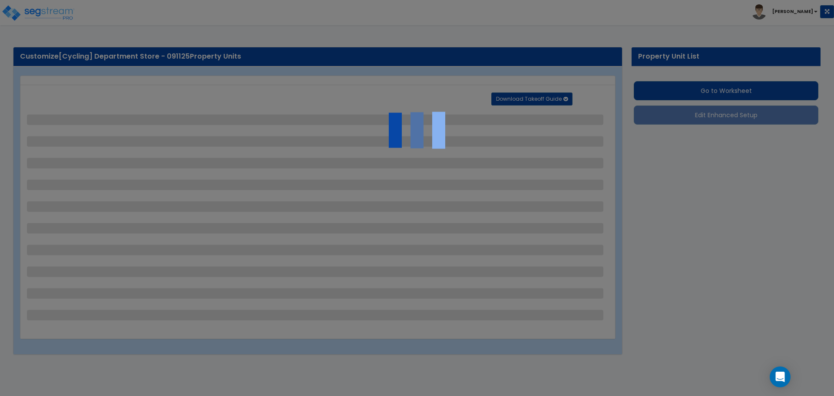
select select "1"
select select "20"
select select "2"
select select "5"
select select "3"
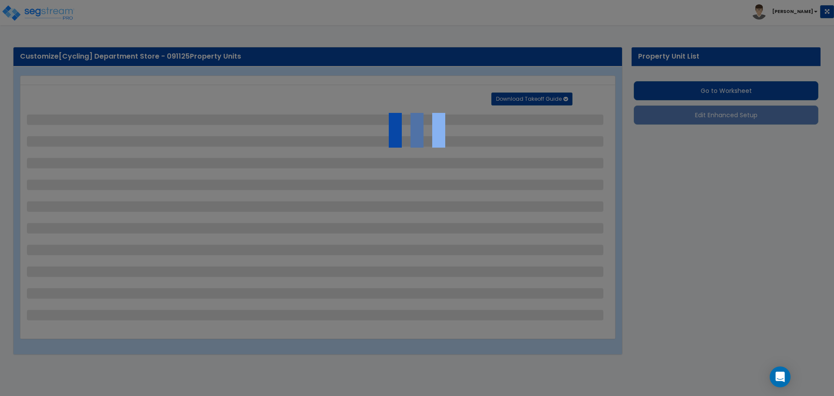
select select "1"
select select "2"
select select "1"
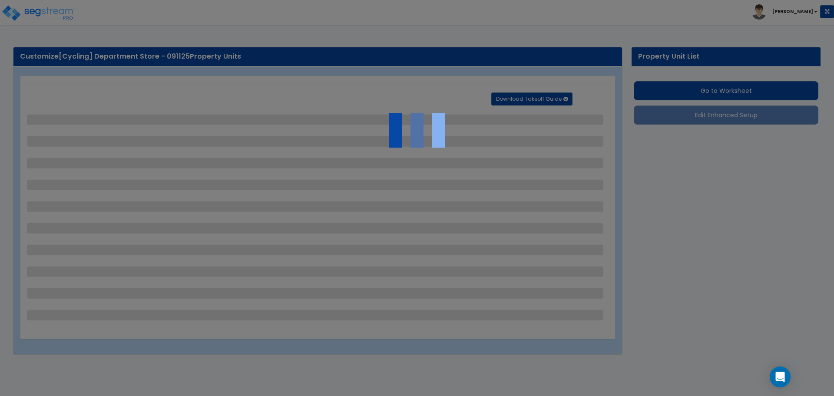
select select "4"
select select "2"
select select "1"
select select "2"
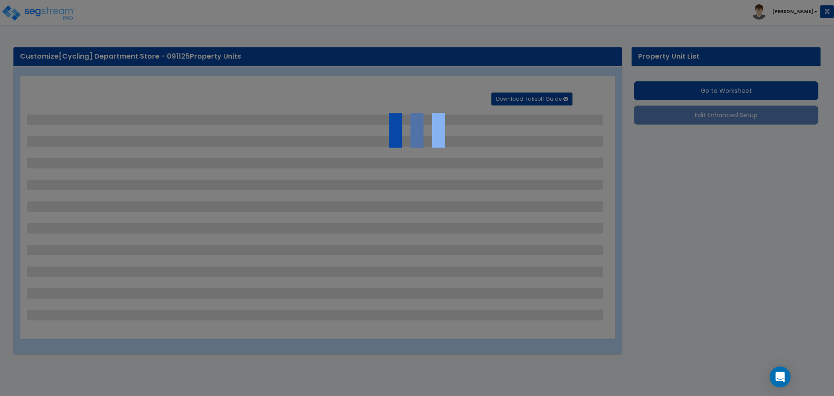
select select "1"
select select "2"
select select "6"
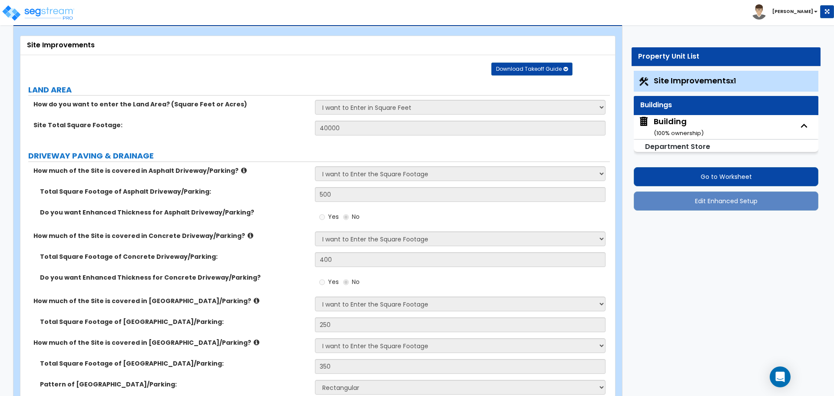
scroll to position [42, 0]
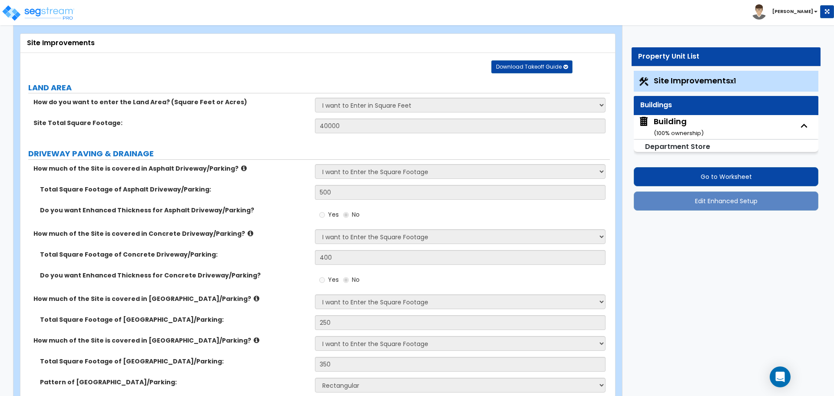
click at [665, 124] on div "Building ( 100 % ownership)" at bounding box center [679, 127] width 50 height 22
select select "3"
select select "5"
select select "1"
select select "2"
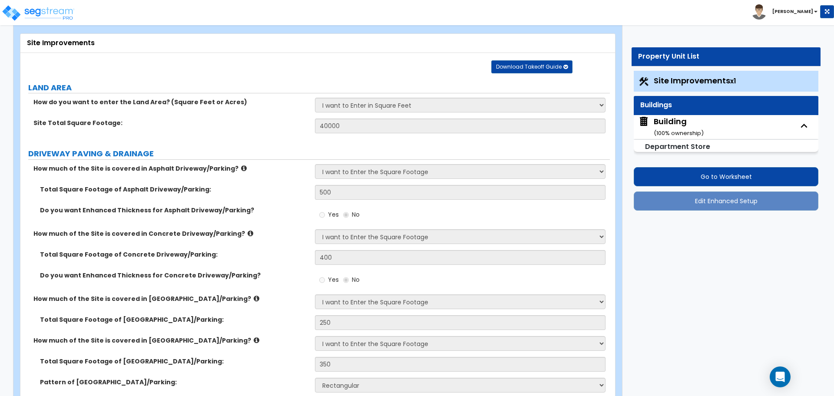
select select "1"
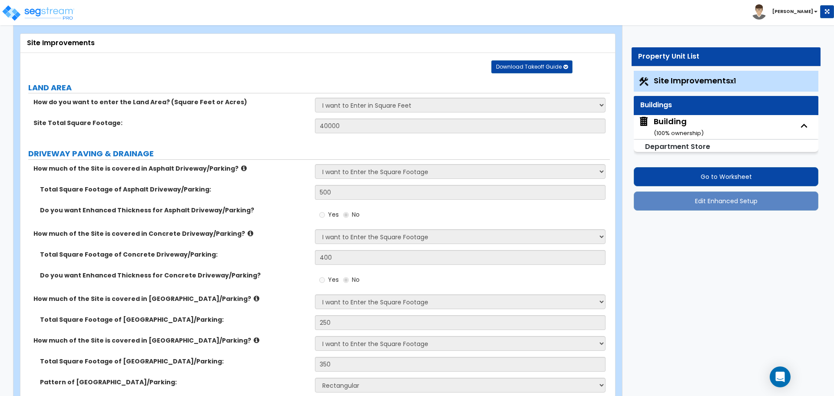
select select "1"
select select "3"
select select "2"
select select "1"
select select "10"
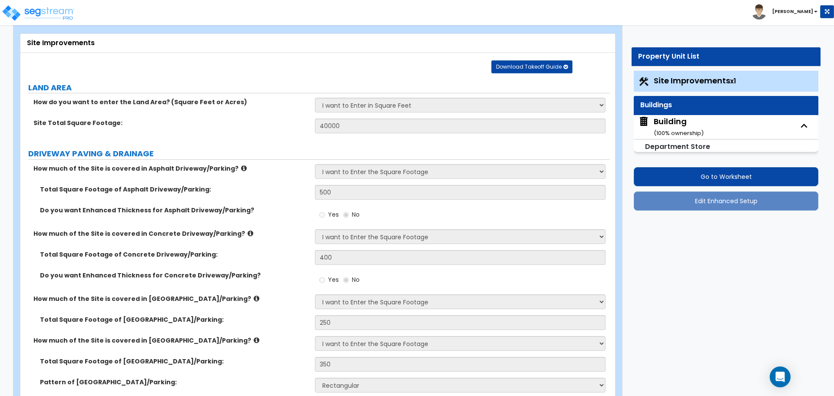
select select "5"
select select "2"
select select "1"
select select "2"
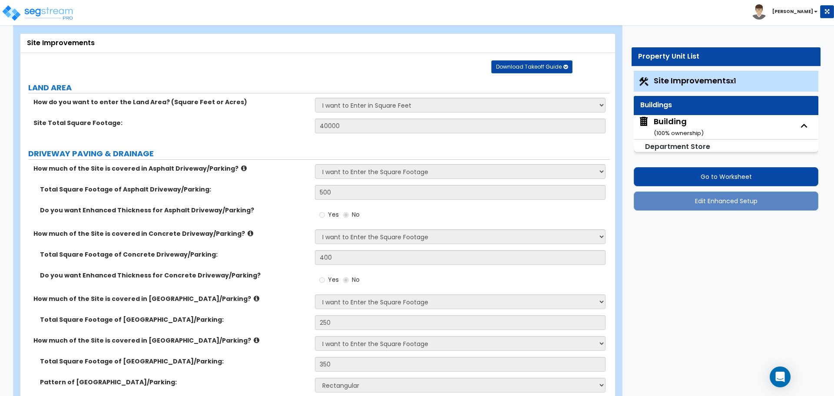
select select "1"
select select "2"
select select "3"
select select "1"
select select "2"
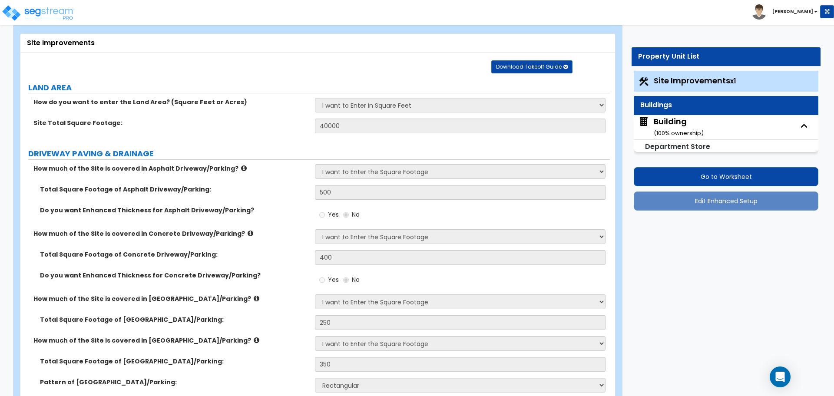
select select "2"
select select "1"
select select "2"
select select "1"
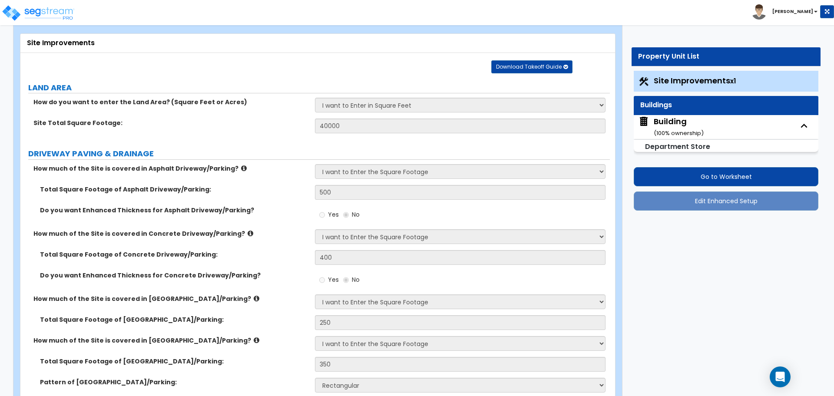
select select "1"
select select "2"
select select "1"
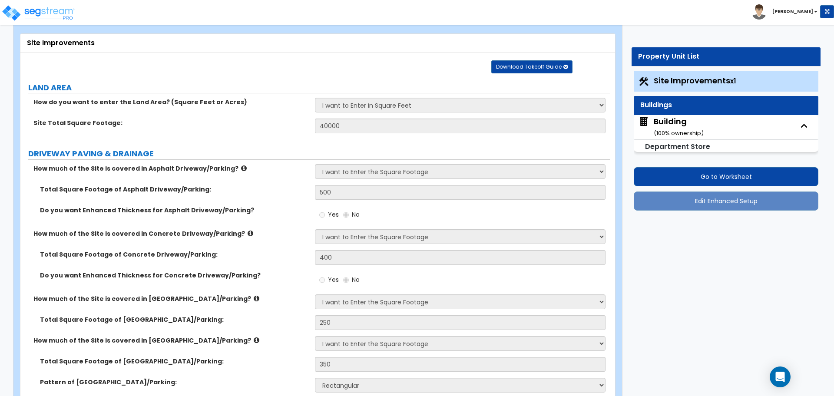
select select "4"
select select "3"
select select "4"
select select "2"
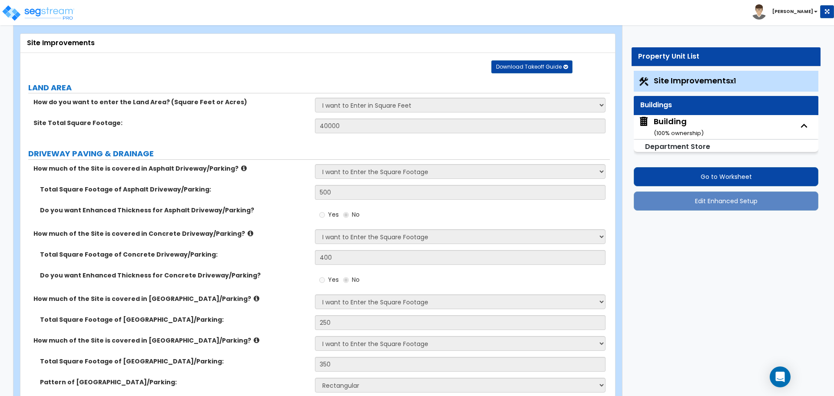
select select "3"
select select "1"
select select "2"
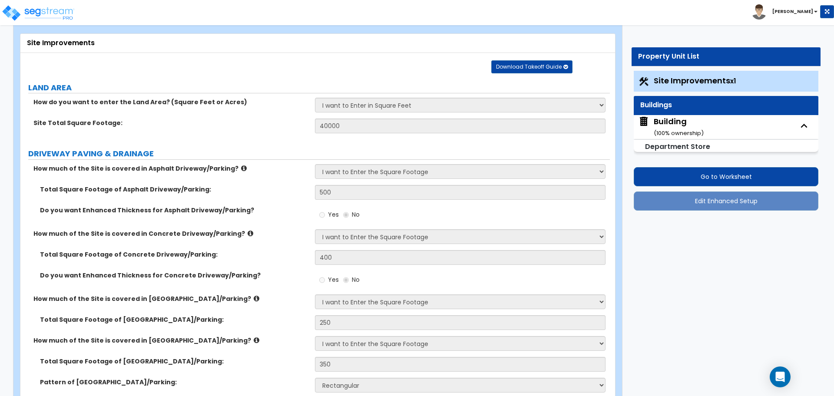
select select "2"
select select "1"
select select "3"
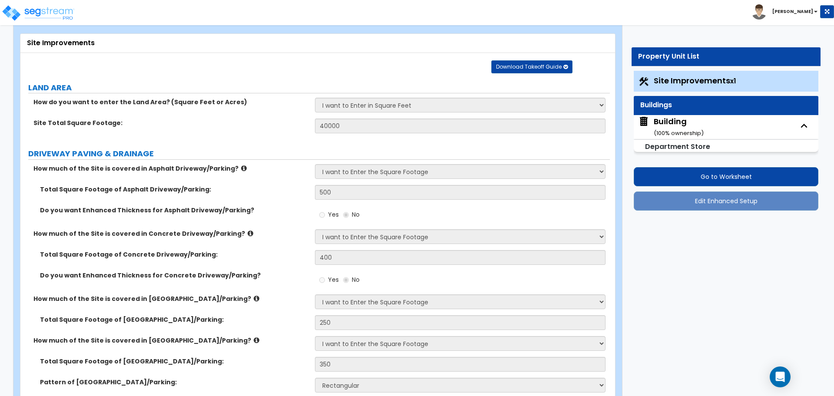
select select "2"
select select "1"
select select "4"
select select "1"
select select "3"
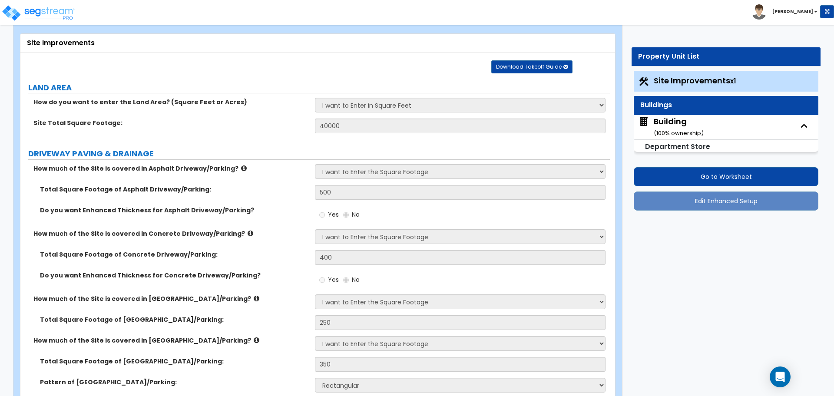
select select "1"
select select "2"
select select "1"
select select "3"
select select "5"
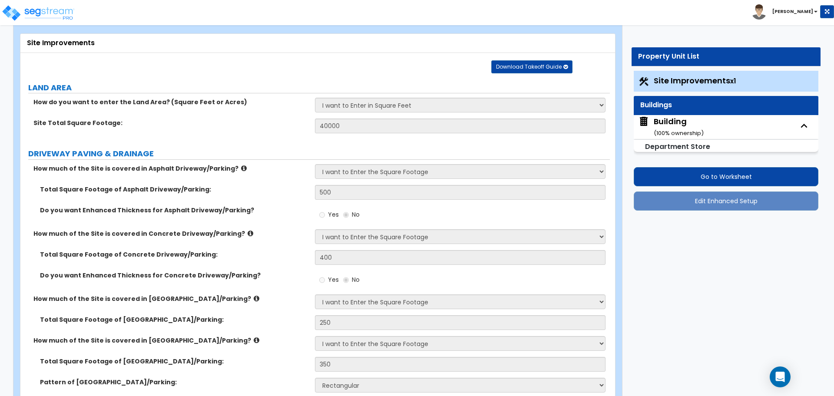
select select "5"
select select "2"
select select "1"
select select "2"
select select "1"
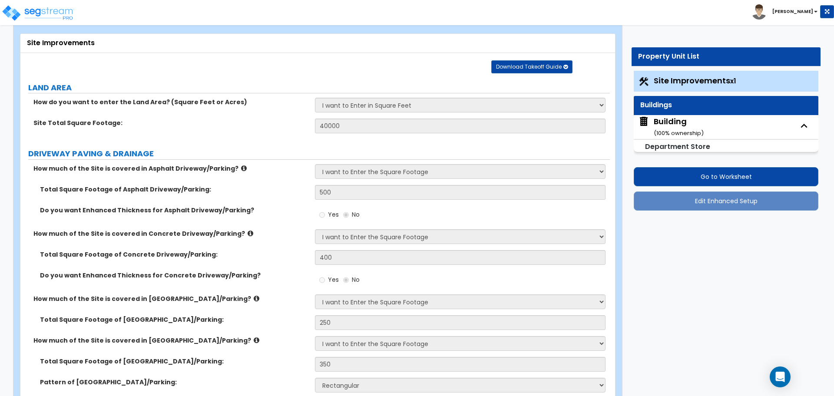
select select "1"
select select "8"
select select "1"
select select "2"
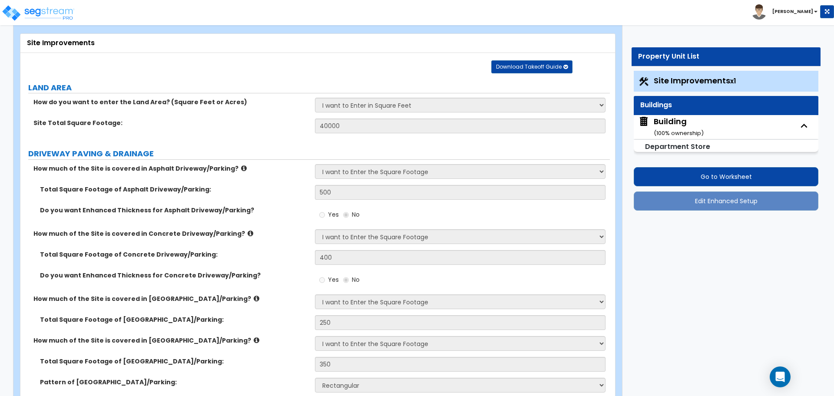
select select "1"
select select "6"
select select "1"
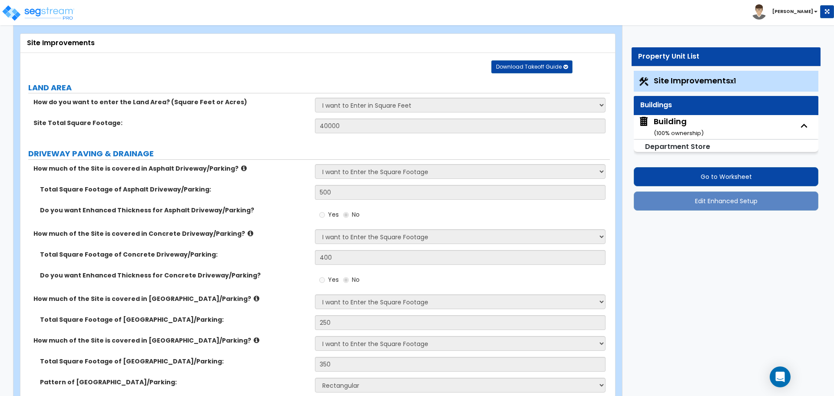
select select "2"
select select "1"
select select "2"
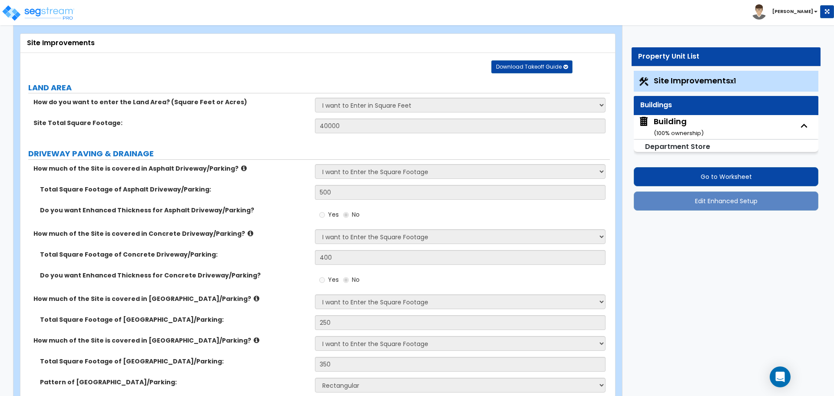
select select "2"
select select "5"
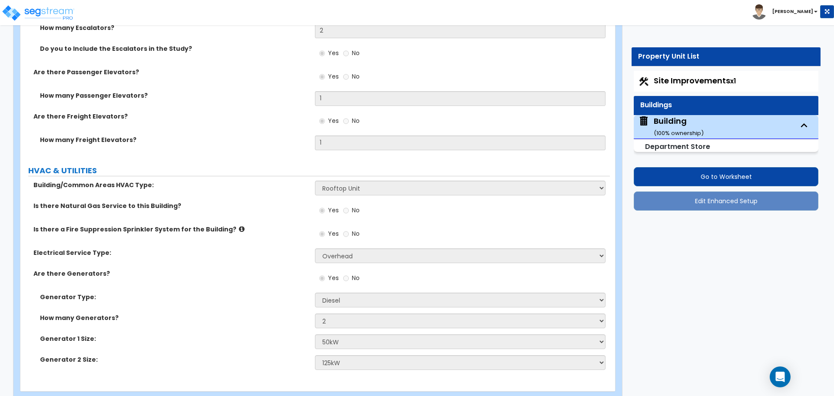
scroll to position [6874, 0]
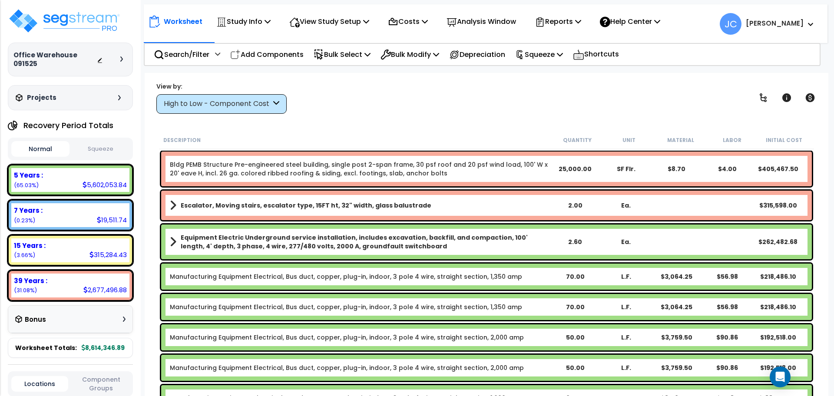
click at [262, 105] on div "High to Low - Component Cost" at bounding box center [217, 104] width 107 height 10
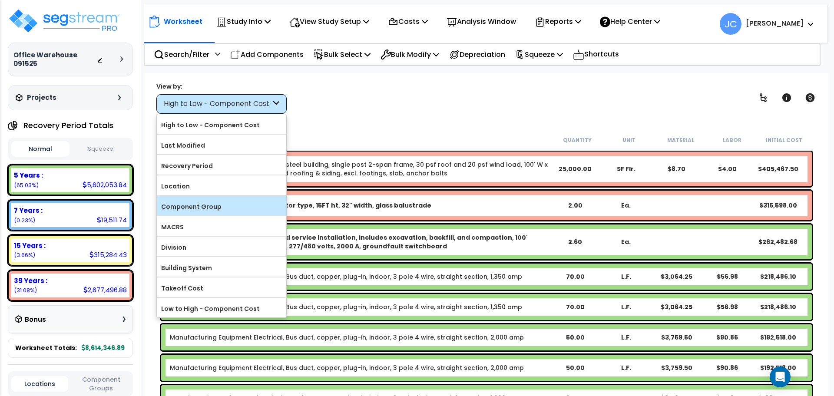
click at [213, 209] on label "Component Group" at bounding box center [221, 206] width 129 height 13
click at [0, 0] on input "Component Group" at bounding box center [0, 0] width 0 height 0
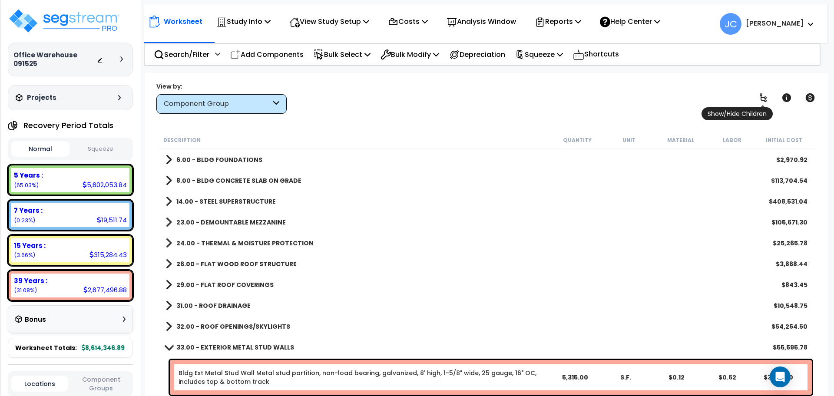
click at [762, 95] on icon at bounding box center [763, 98] width 10 height 10
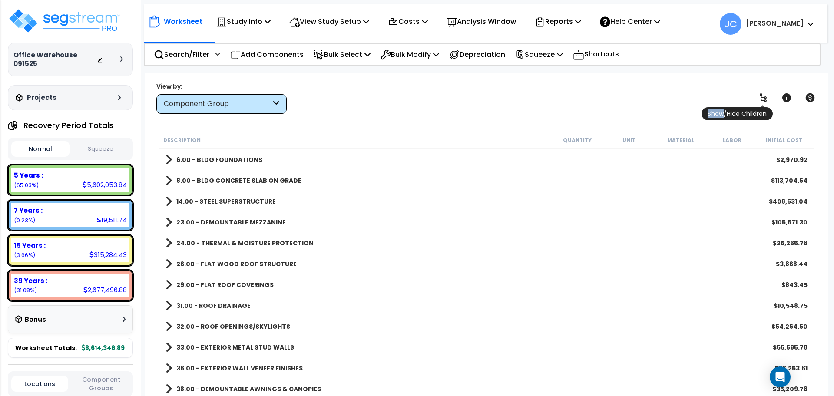
click at [762, 95] on icon at bounding box center [763, 98] width 10 height 10
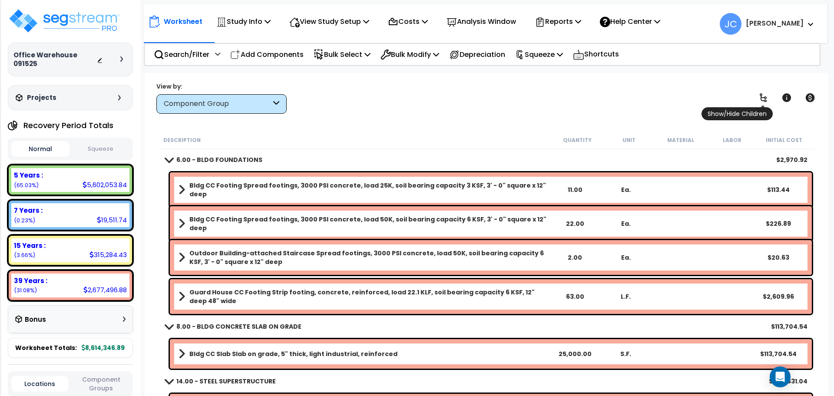
click at [762, 95] on icon at bounding box center [763, 98] width 10 height 10
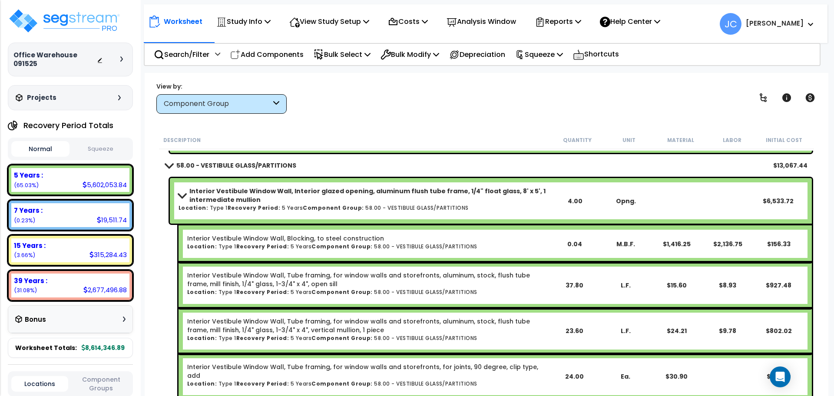
scroll to position [9648, 0]
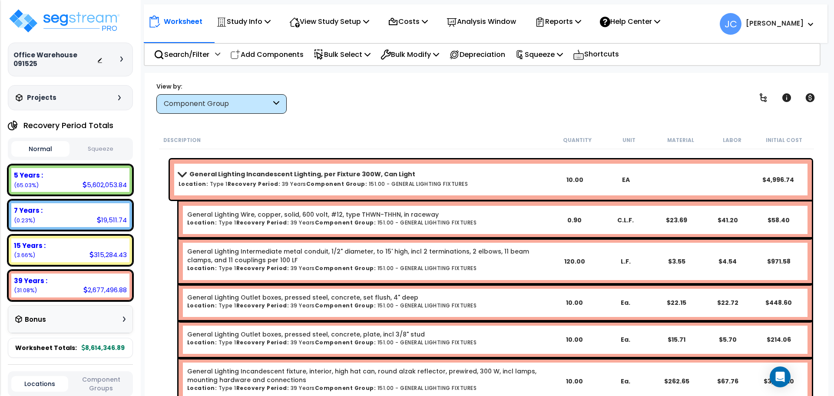
scroll to position [40145, 0]
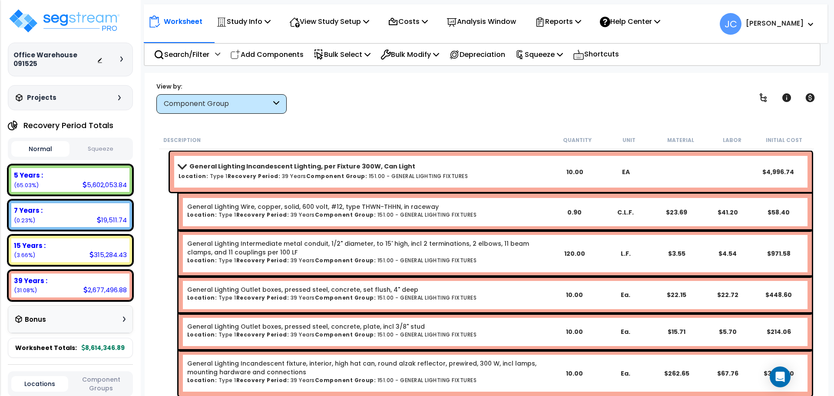
click at [786, 24] on b "[PERSON_NAME]" at bounding box center [775, 23] width 58 height 9
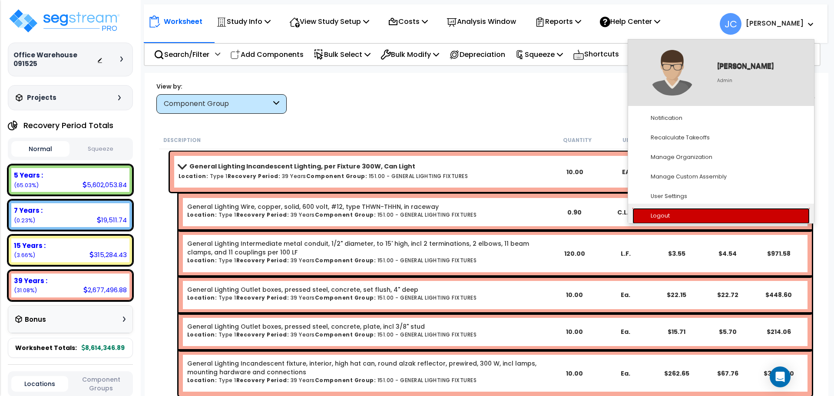
click at [684, 217] on link "Logout" at bounding box center [720, 216] width 177 height 16
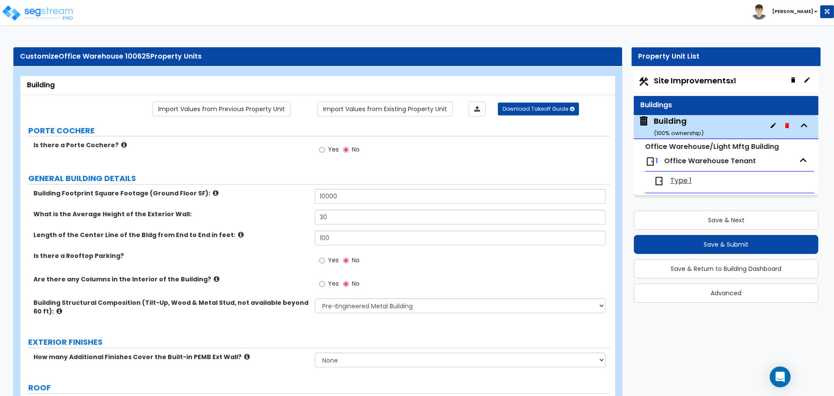
select select "1"
select select "3"
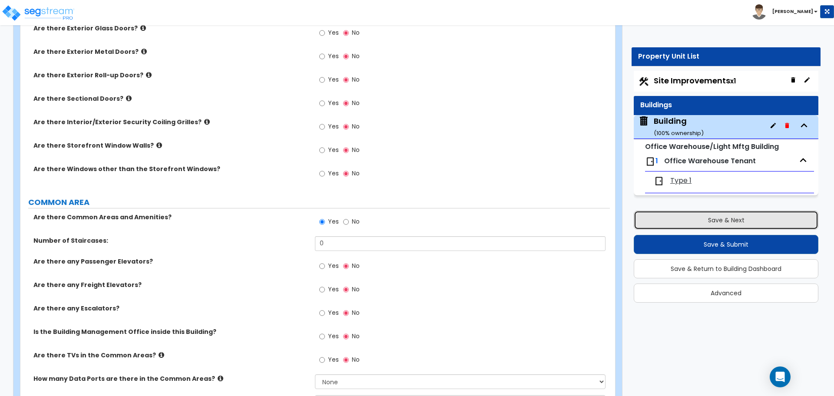
click at [650, 213] on button "Save & Next" at bounding box center [726, 220] width 185 height 19
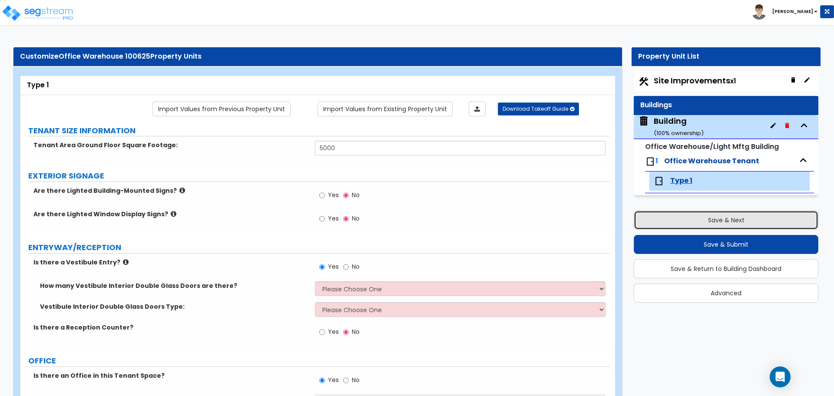
click at [654, 215] on button "Save & Next" at bounding box center [726, 220] width 185 height 19
select select "1"
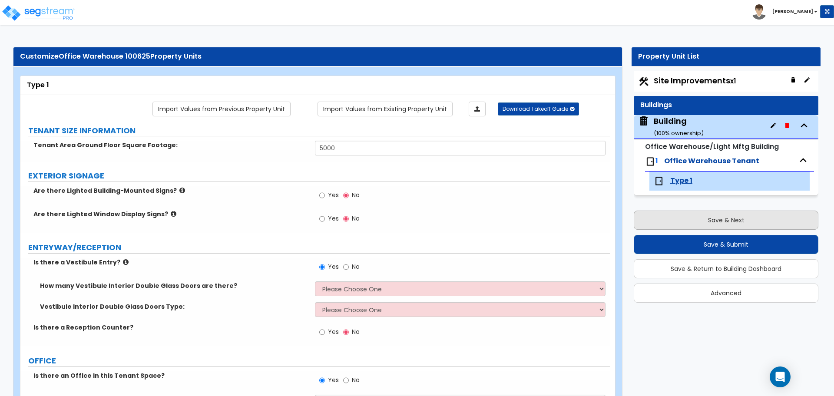
select select "1"
